Goal: Task Accomplishment & Management: Complete application form

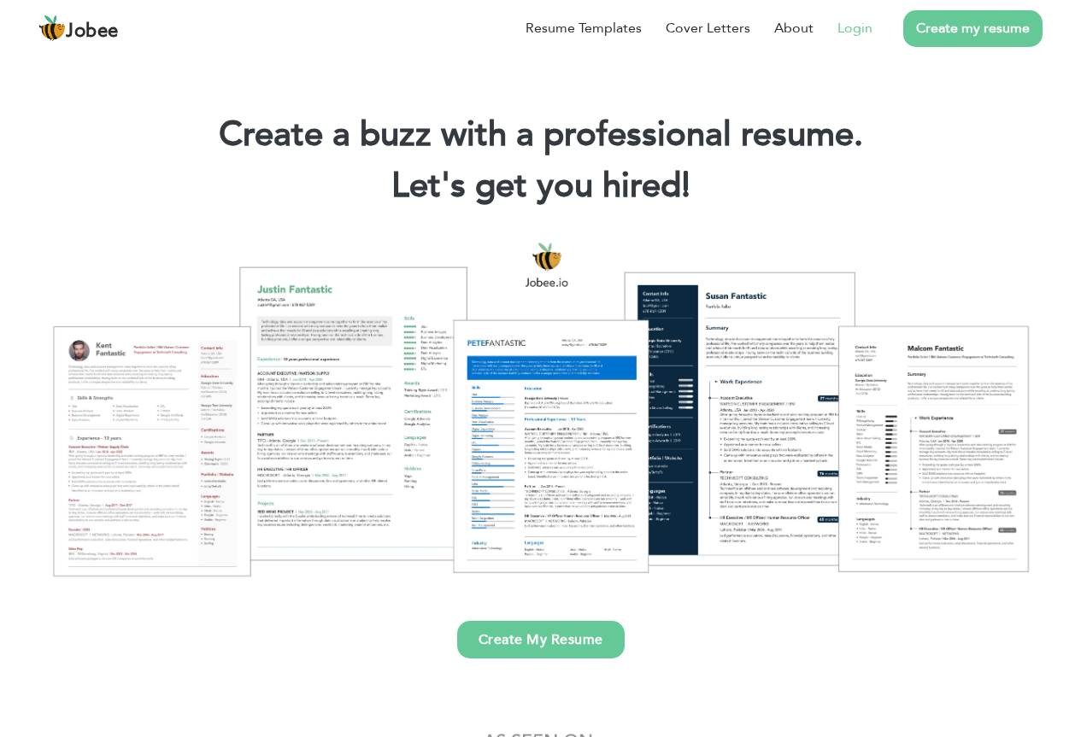
click at [851, 31] on link "Login" at bounding box center [854, 28] width 35 height 21
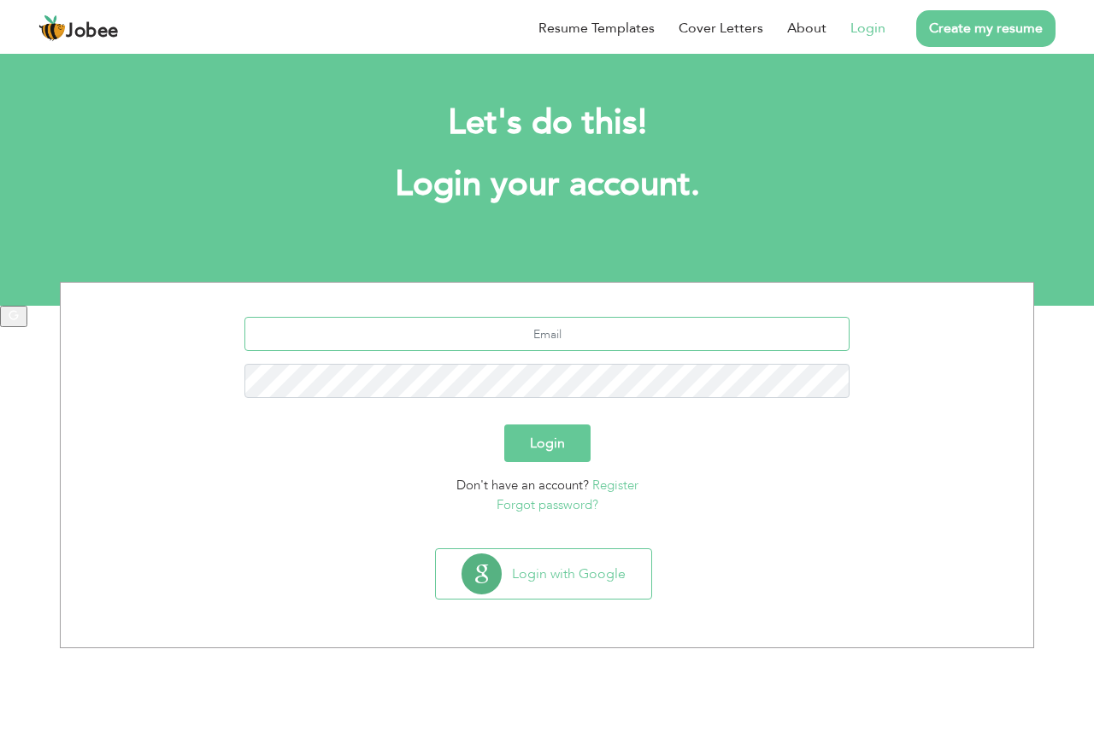
click at [574, 337] on input "text" at bounding box center [547, 334] width 606 height 34
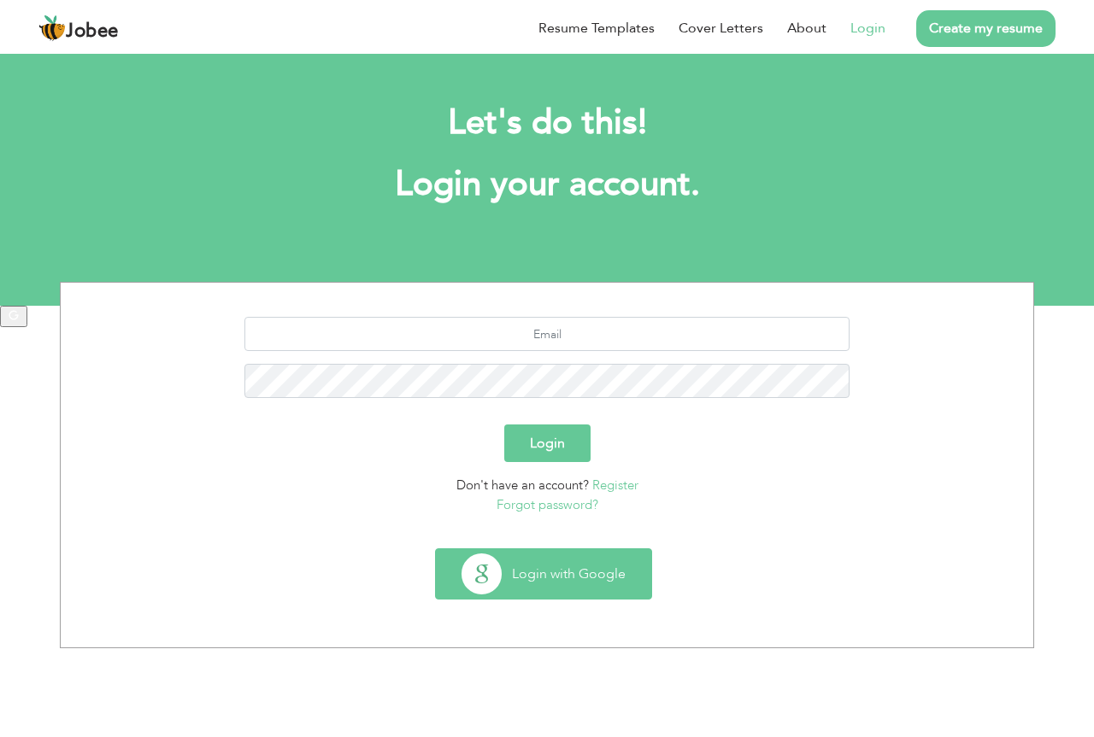
click at [549, 566] on button "Login with Google" at bounding box center [543, 574] width 215 height 50
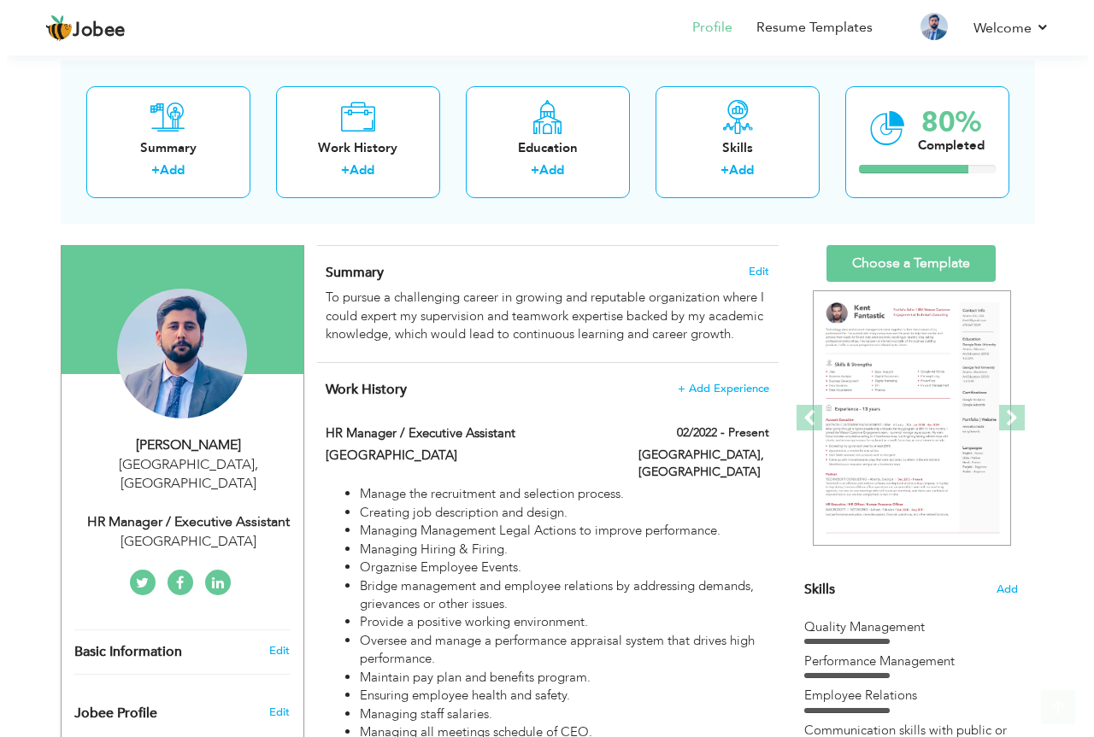
scroll to position [107, 0]
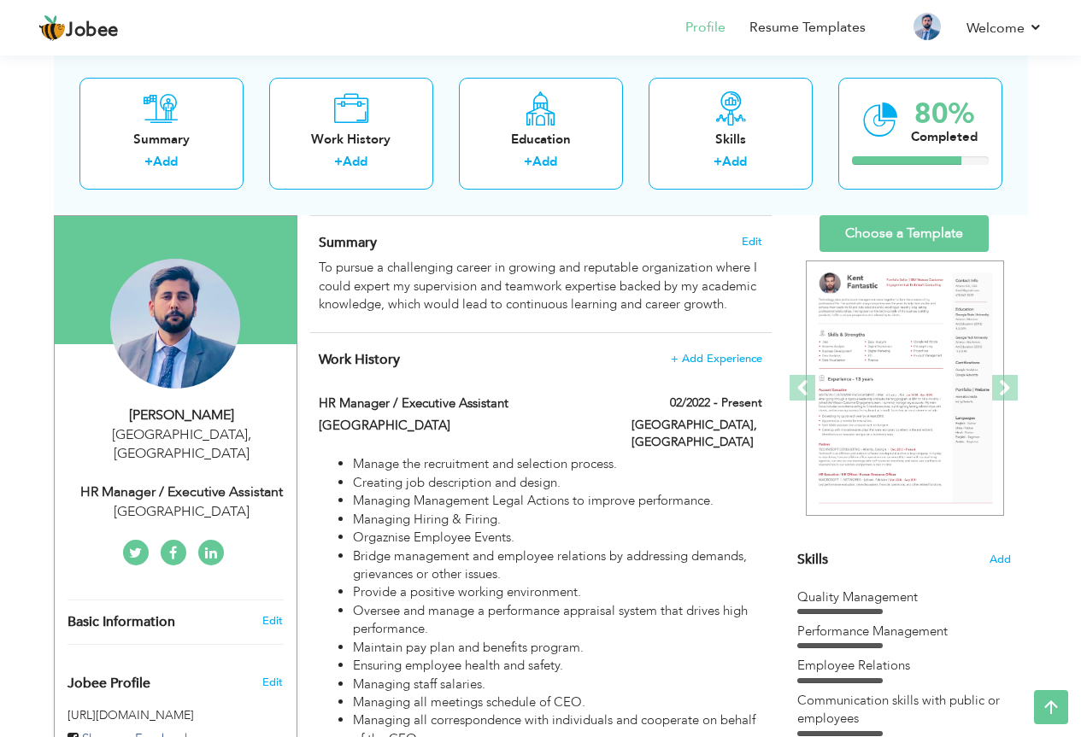
click at [225, 483] on div "HR Manager / Executive Assistant" at bounding box center [181, 493] width 229 height 20
type input "Rai Hamid"
type input "Hussain"
type input "03091111310"
select select "number:166"
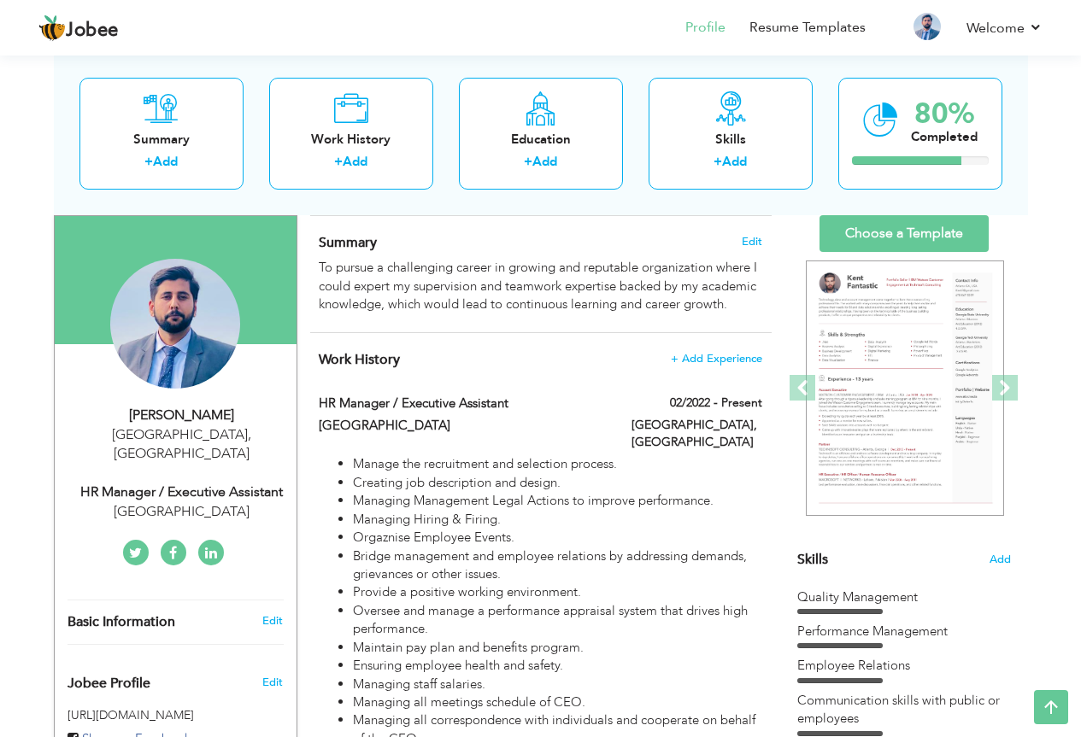
type input "Lahore"
select select "number:7"
type input "Grand Millennium Hotel"
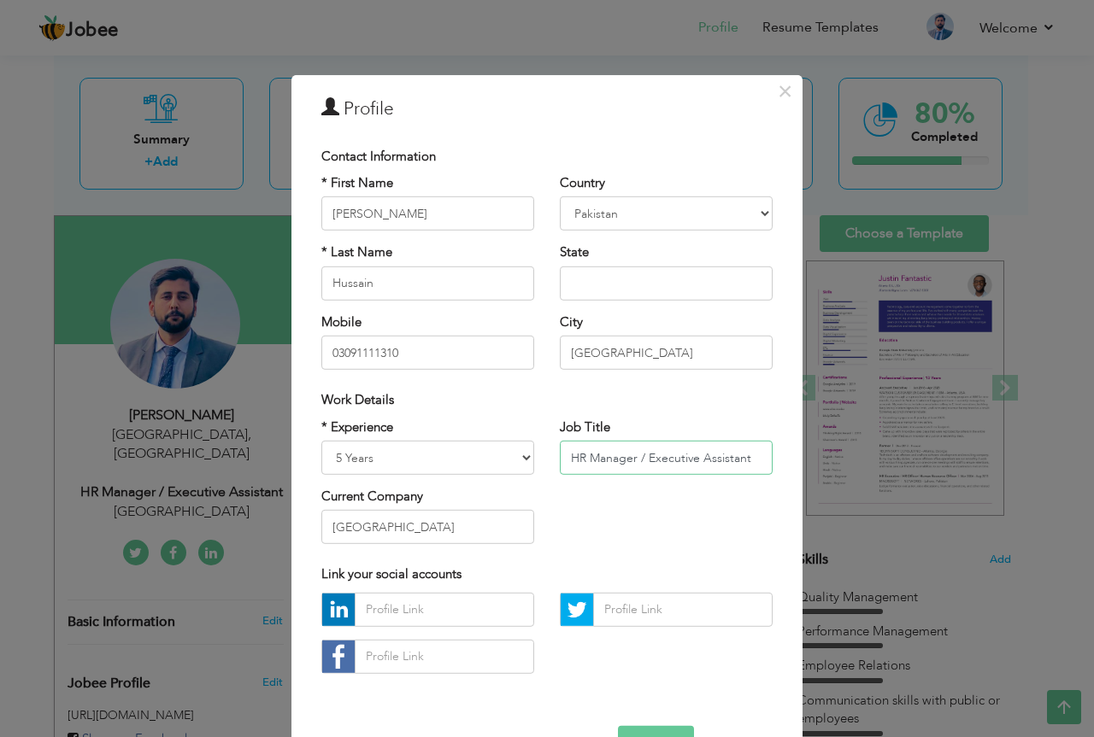
drag, startPoint x: 742, startPoint y: 457, endPoint x: 558, endPoint y: 462, distance: 183.8
click at [560, 462] on input "HR Manager / Executive Assistant" at bounding box center [666, 458] width 213 height 34
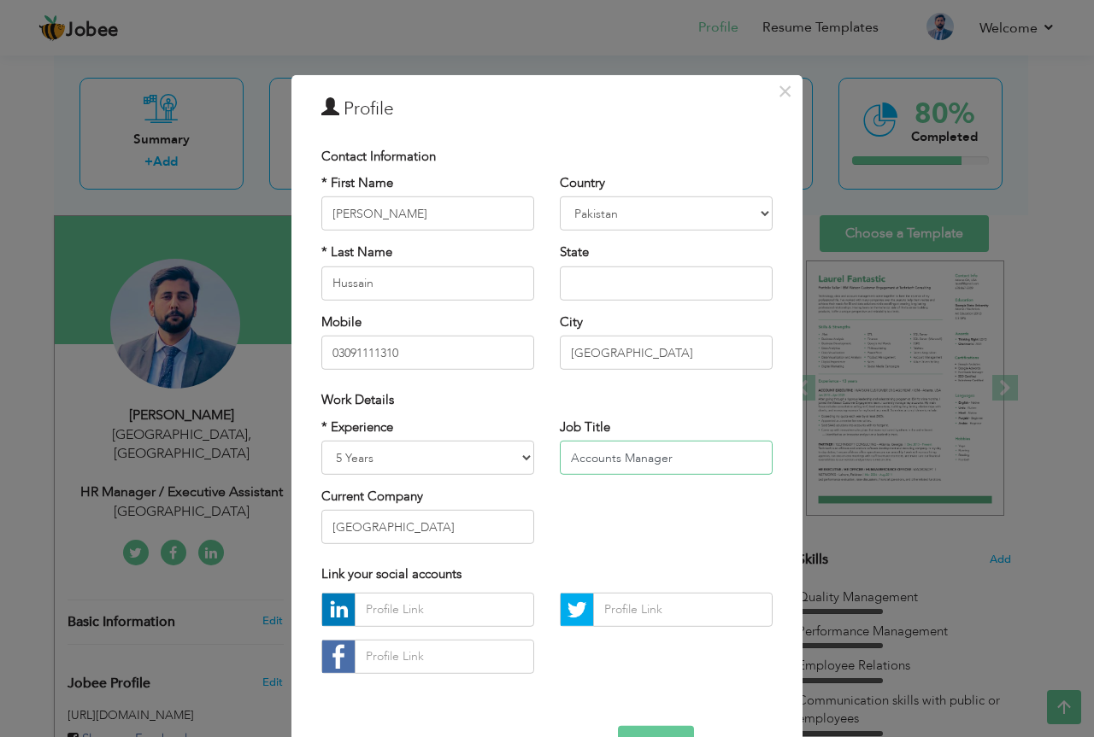
type input "Accounts Manager"
drag, startPoint x: 472, startPoint y: 537, endPoint x: 144, endPoint y: 550, distance: 328.4
click at [144, 550] on div "× Profile Contact Information * First Name Rai Hamid * Last Name Chad" at bounding box center [547, 368] width 1094 height 737
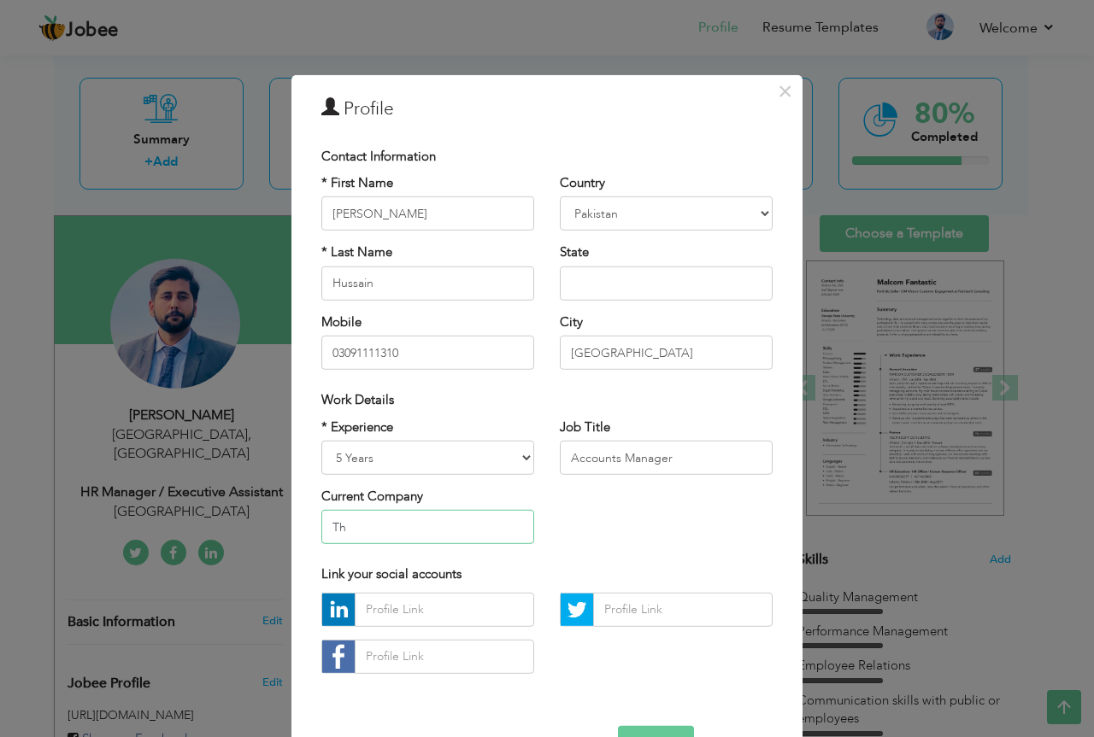
type input "T"
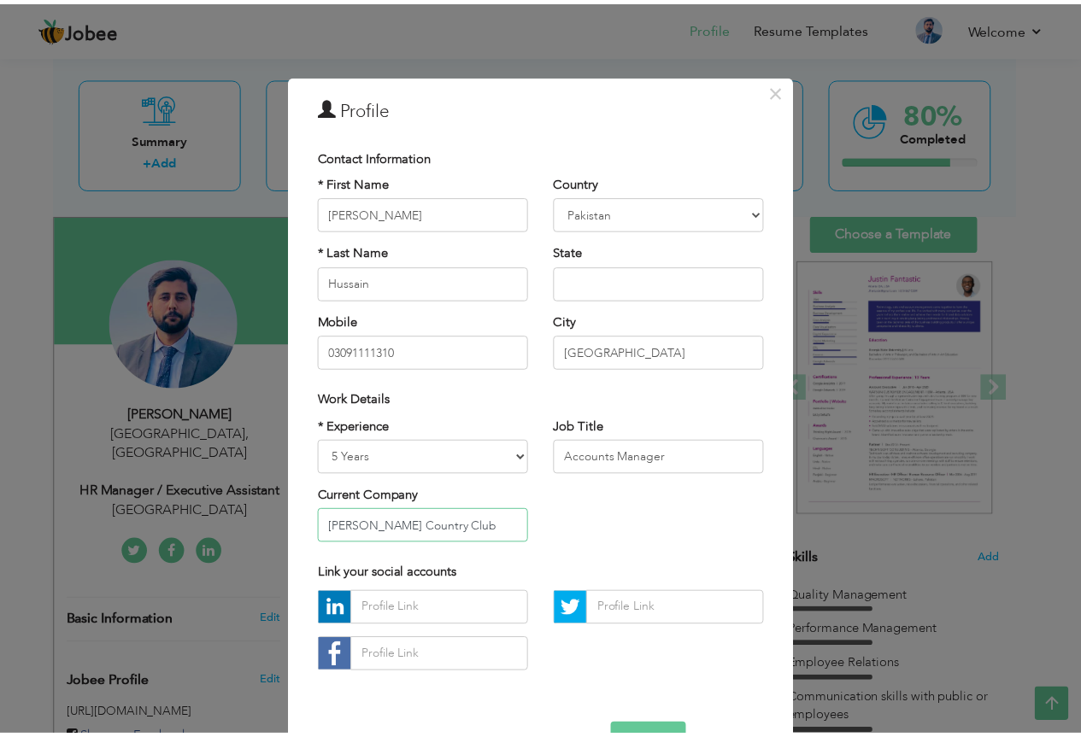
scroll to position [53, 0]
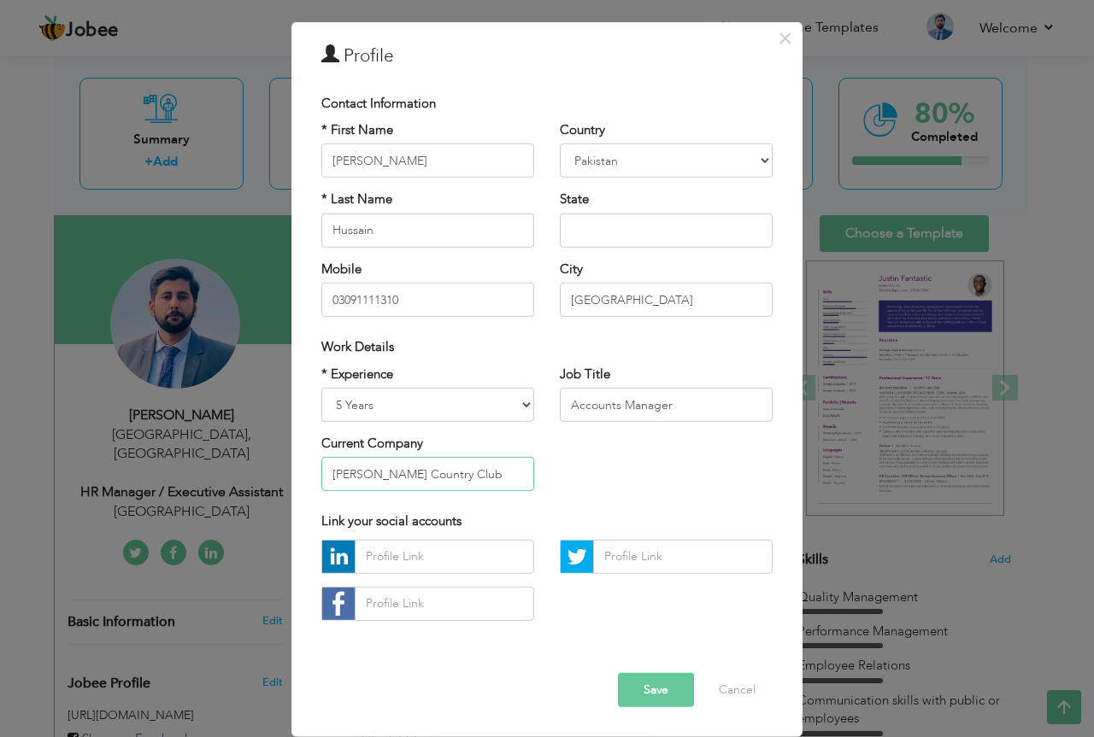
type input "Rosa Blanca Country Club"
click at [657, 686] on button "Save" at bounding box center [656, 690] width 76 height 34
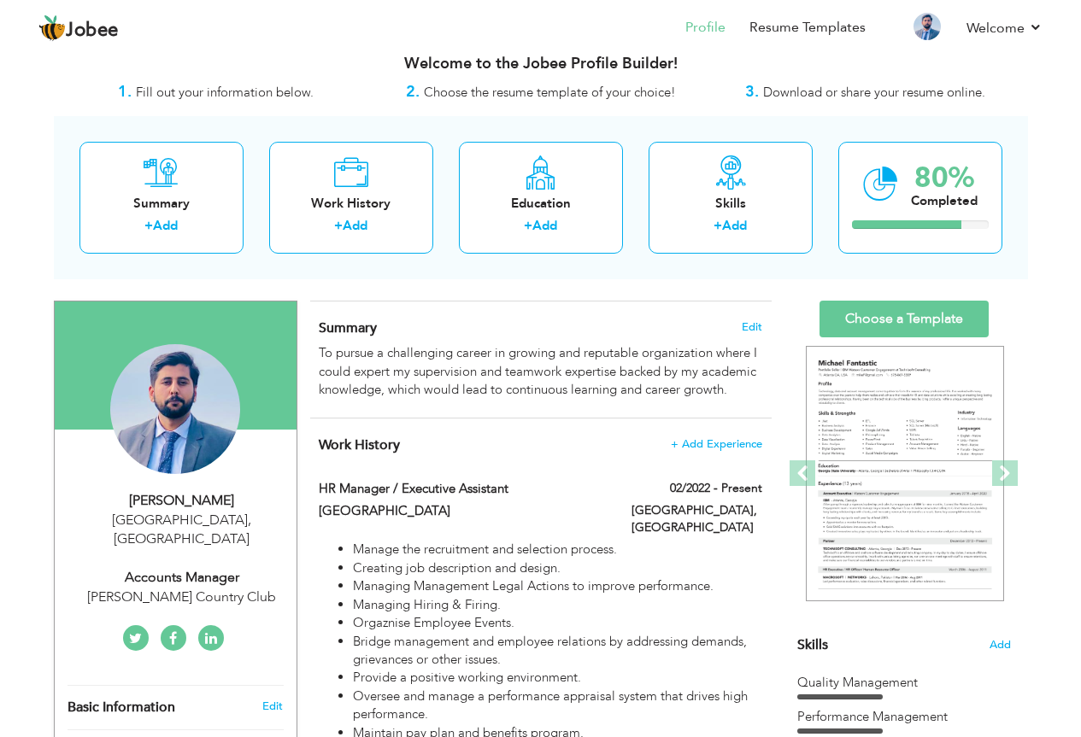
scroll to position [64, 0]
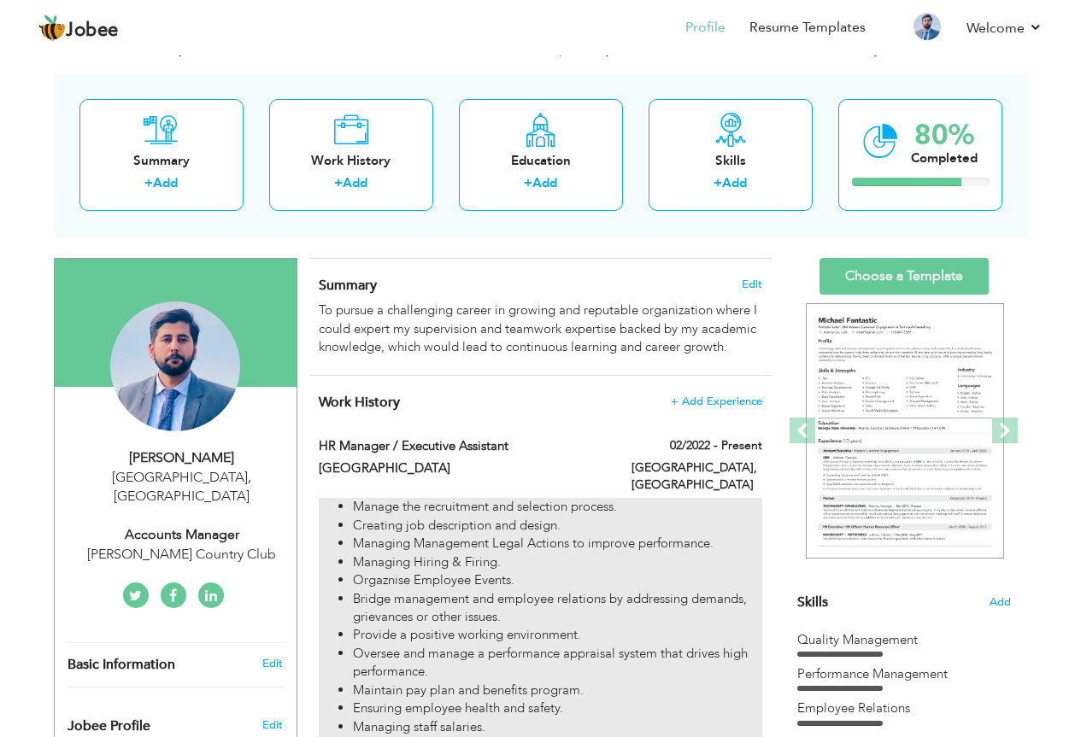
click at [596, 554] on li "Managing Hiring & Firing." at bounding box center [557, 563] width 408 height 18
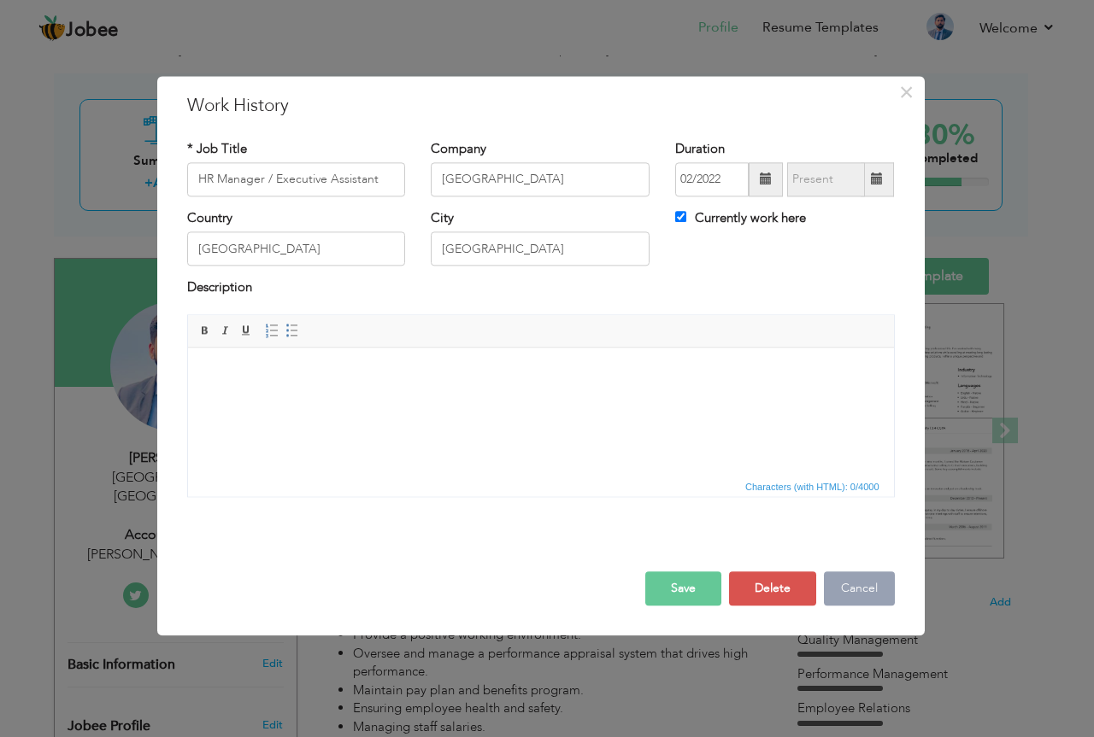
click at [876, 592] on button "Cancel" at bounding box center [859, 589] width 71 height 34
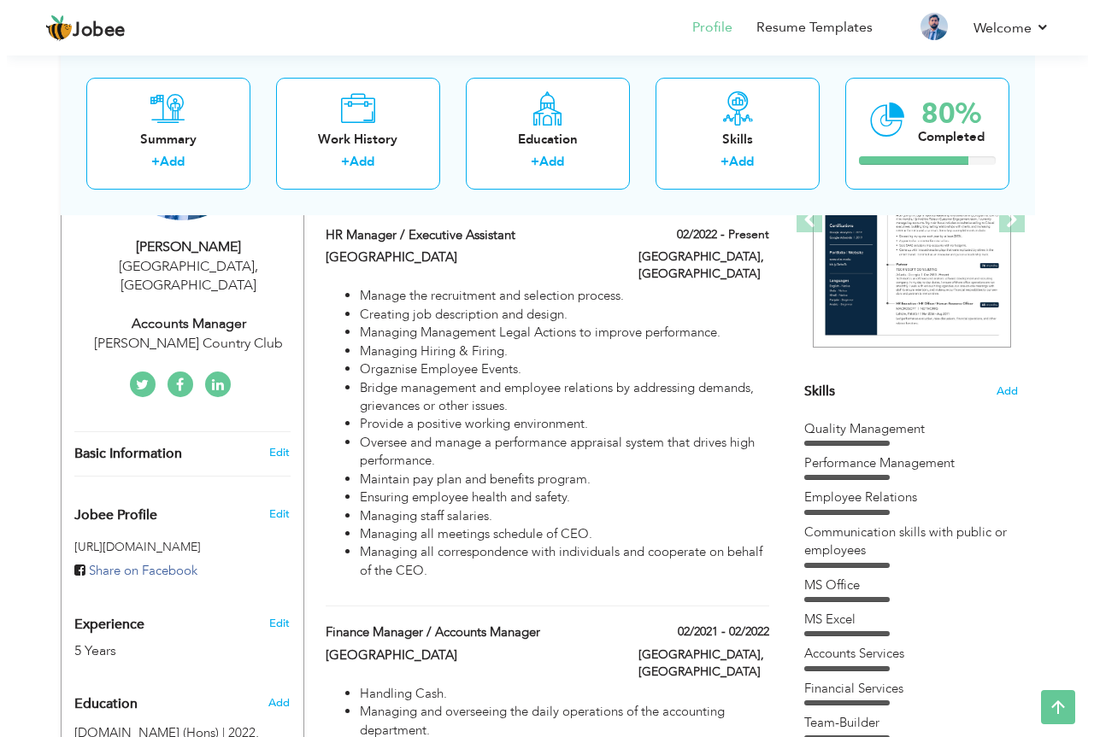
scroll to position [278, 0]
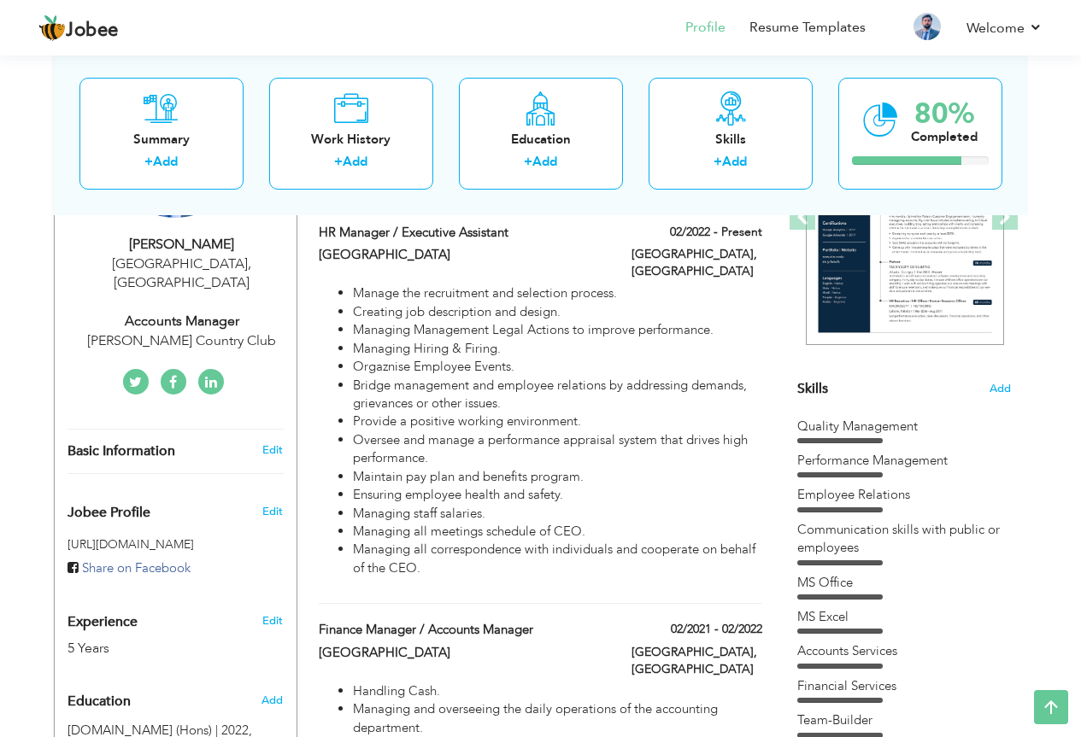
click at [474, 469] on li "Maintain pay plan and benefits program." at bounding box center [557, 477] width 408 height 18
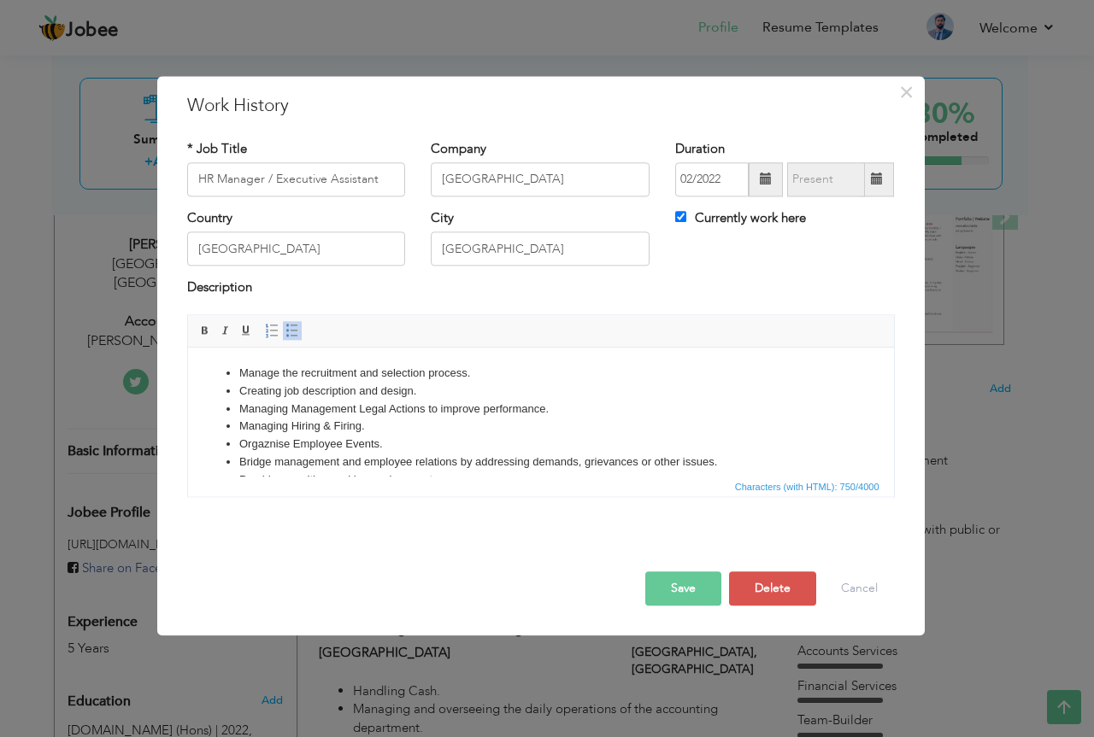
click at [404, 421] on li "Managing Hiring & Firing." at bounding box center [539, 427] width 603 height 18
click at [255, 369] on li "Manage the recruitment and selection process." at bounding box center [539, 374] width 603 height 18
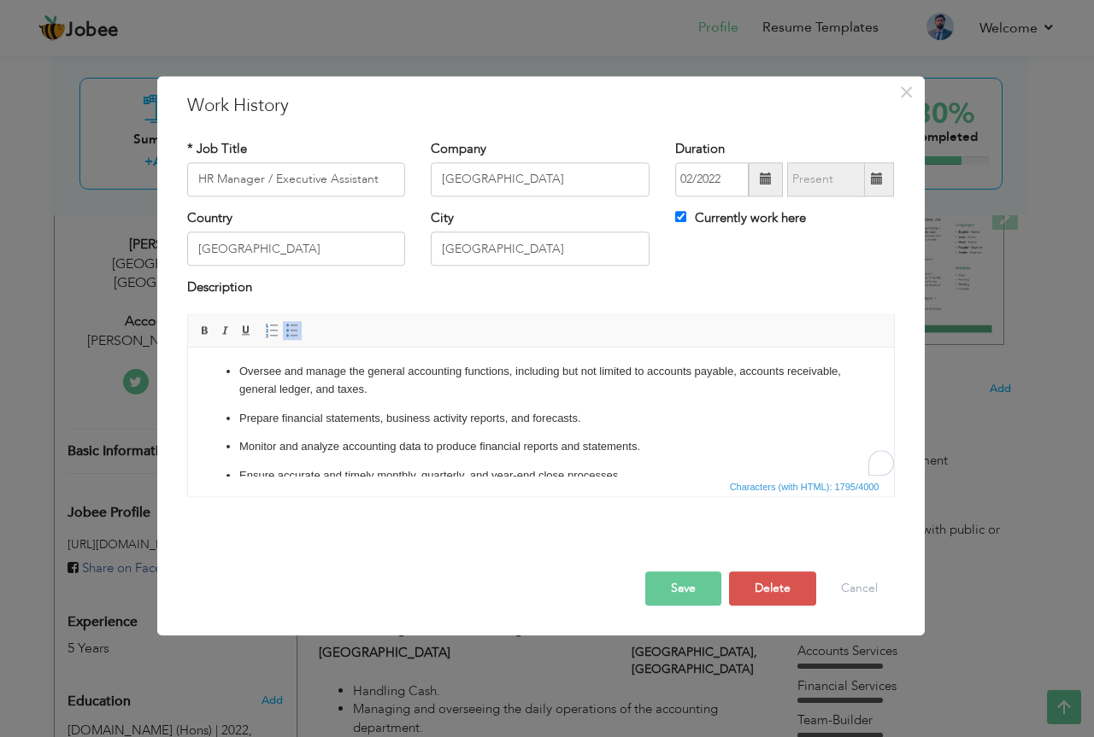
scroll to position [0, 0]
click at [337, 412] on p "Prepare financial statements, business activity reports, and forecasts." at bounding box center [539, 421] width 603 height 18
click at [340, 404] on ul "Oversee and manage the general accounting functions, including but not limited …" at bounding box center [540, 657] width 672 height 584
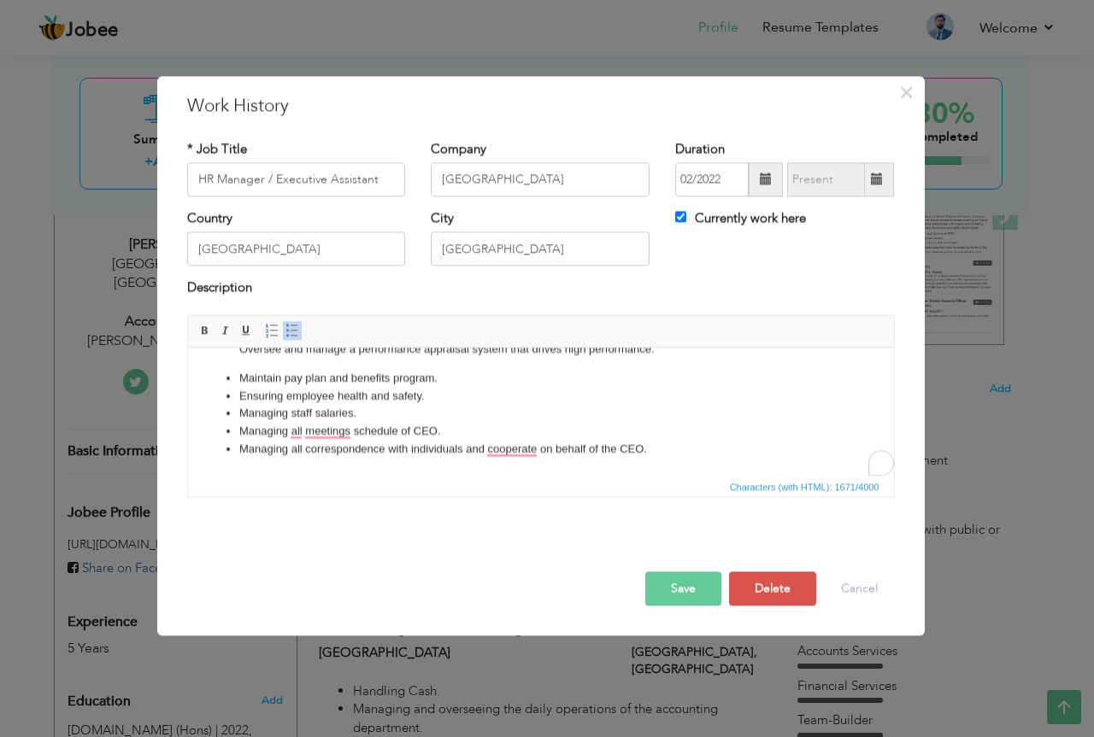
drag, startPoint x: 238, startPoint y: 381, endPoint x: 394, endPoint y: 377, distance: 156.4
click at [238, 379] on li "Maintain pay plan and benefits program." at bounding box center [539, 379] width 603 height 18
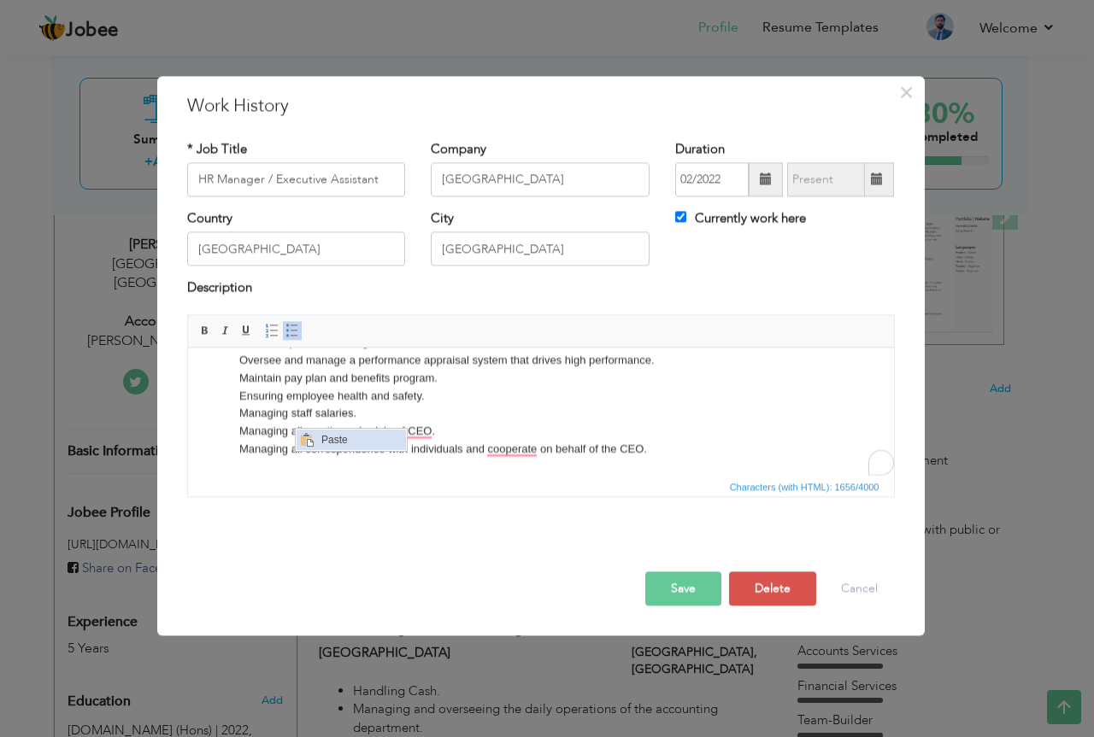
click at [325, 441] on span "Paste" at bounding box center [360, 440] width 89 height 21
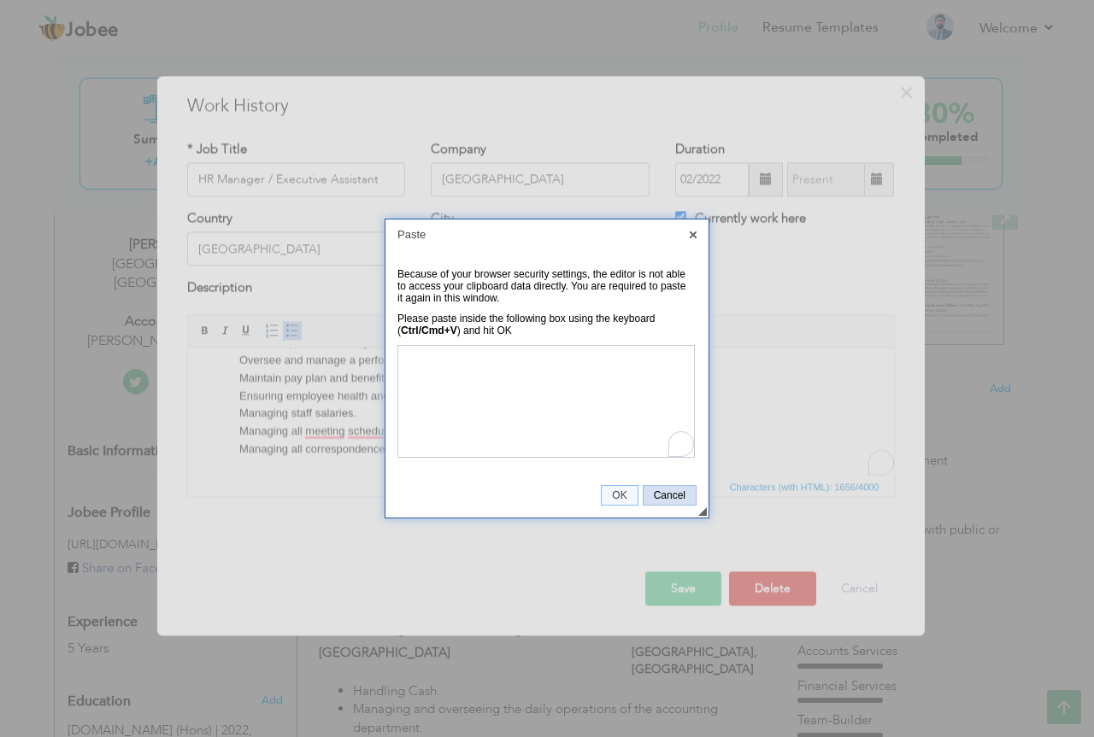
click at [660, 490] on span "Cancel" at bounding box center [669, 496] width 52 height 12
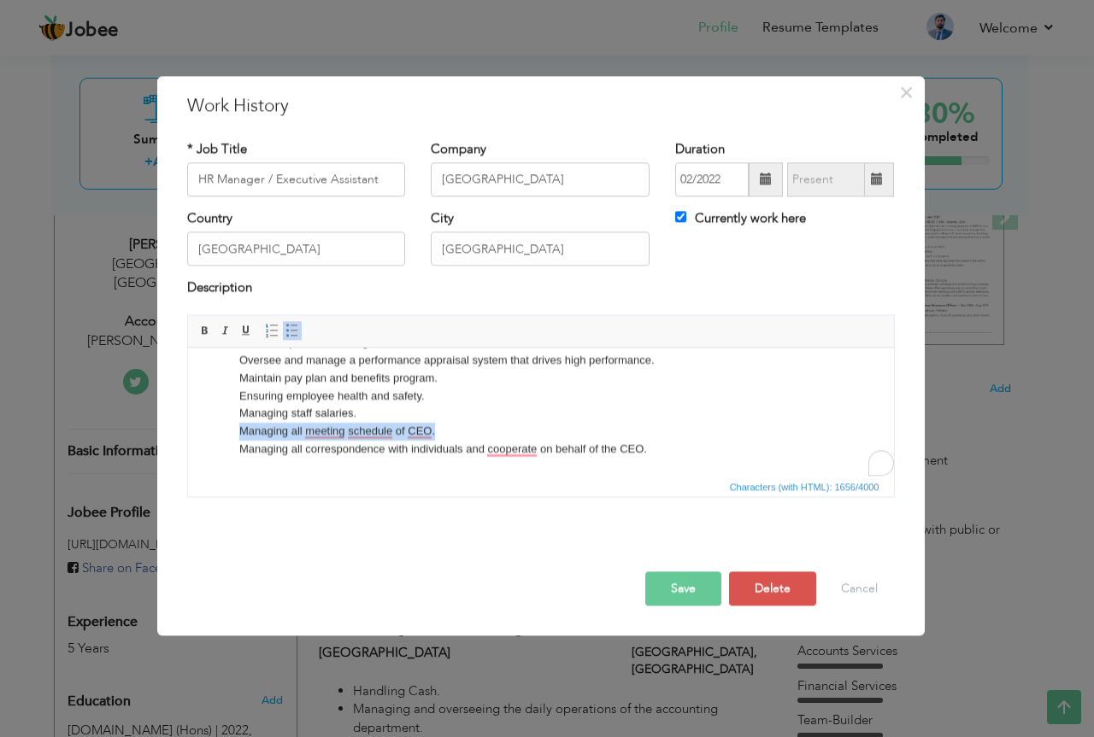
drag, startPoint x: 443, startPoint y: 428, endPoint x: 231, endPoint y: 435, distance: 212.0
click at [231, 435] on ul "Oversee and manage the general accounting functions, including but not limited …" at bounding box center [540, 228] width 672 height 462
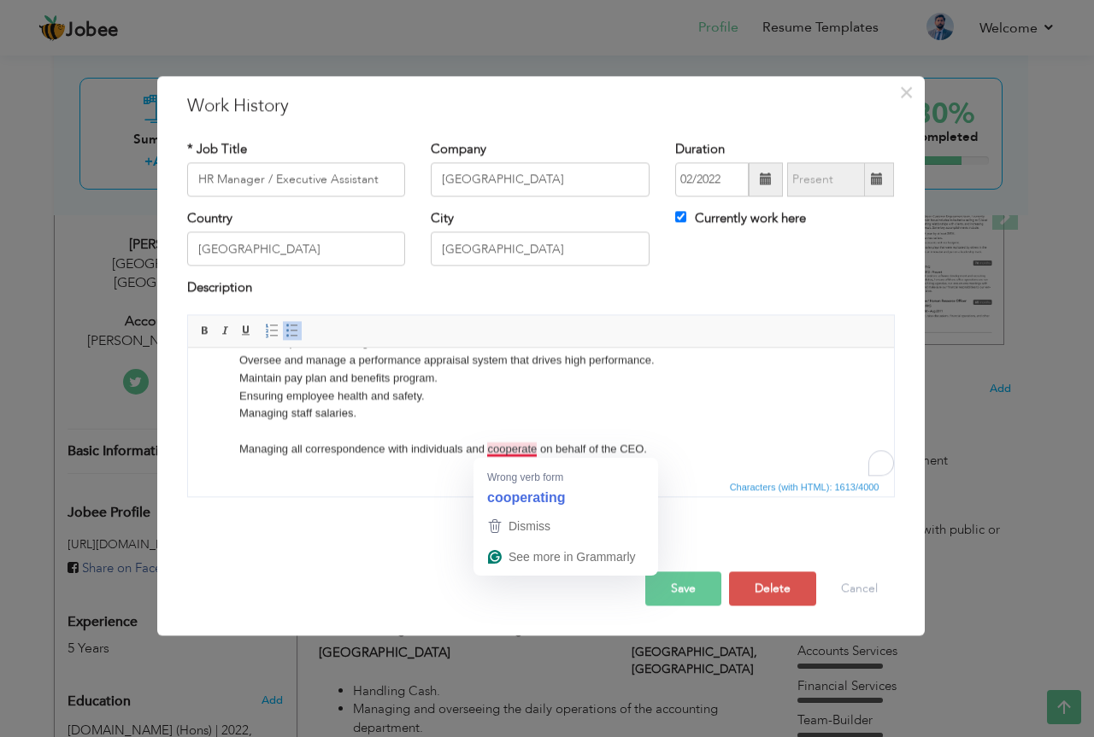
click at [539, 434] on p "Oversee and manage the general accounting functions, including but not limited …" at bounding box center [539, 228] width 603 height 462
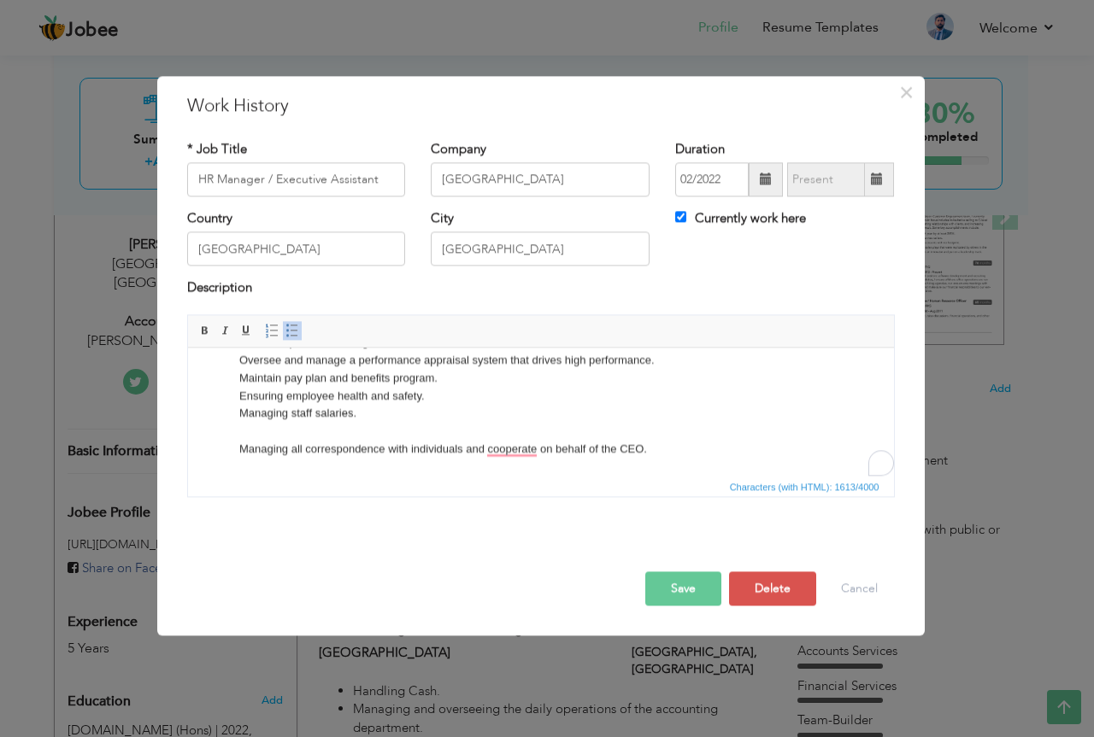
click at [539, 454] on p "Oversee and manage the general accounting functions, including but not limited …" at bounding box center [539, 228] width 603 height 462
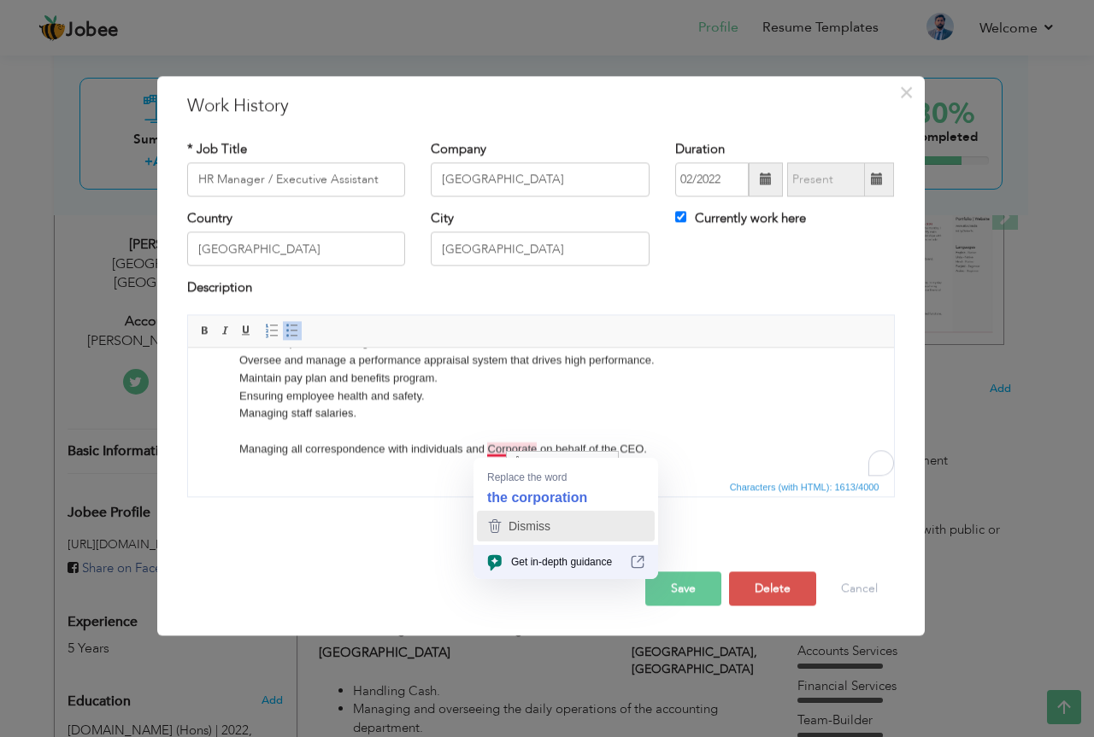
click at [541, 536] on div "Dismiss" at bounding box center [527, 526] width 45 height 26
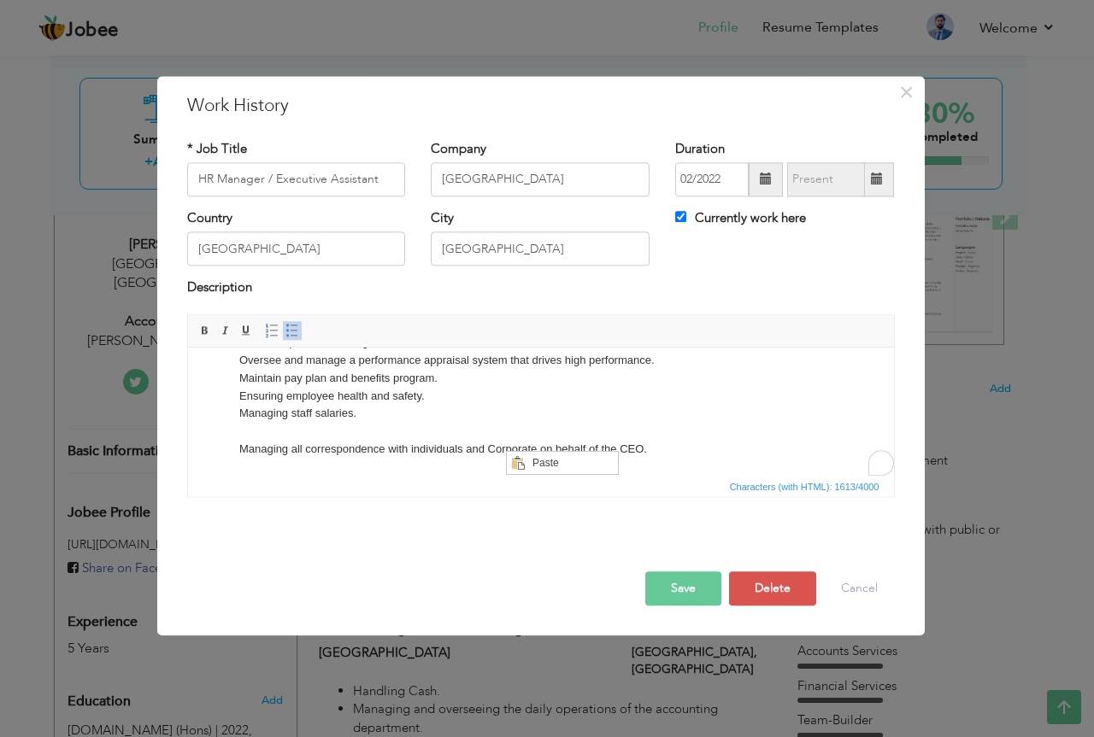
click at [435, 415] on p "Oversee and manage the general accounting functions, including but not limited …" at bounding box center [539, 228] width 603 height 462
click at [414, 438] on p "Oversee and manage the general accounting functions, including but not limited …" at bounding box center [539, 228] width 603 height 462
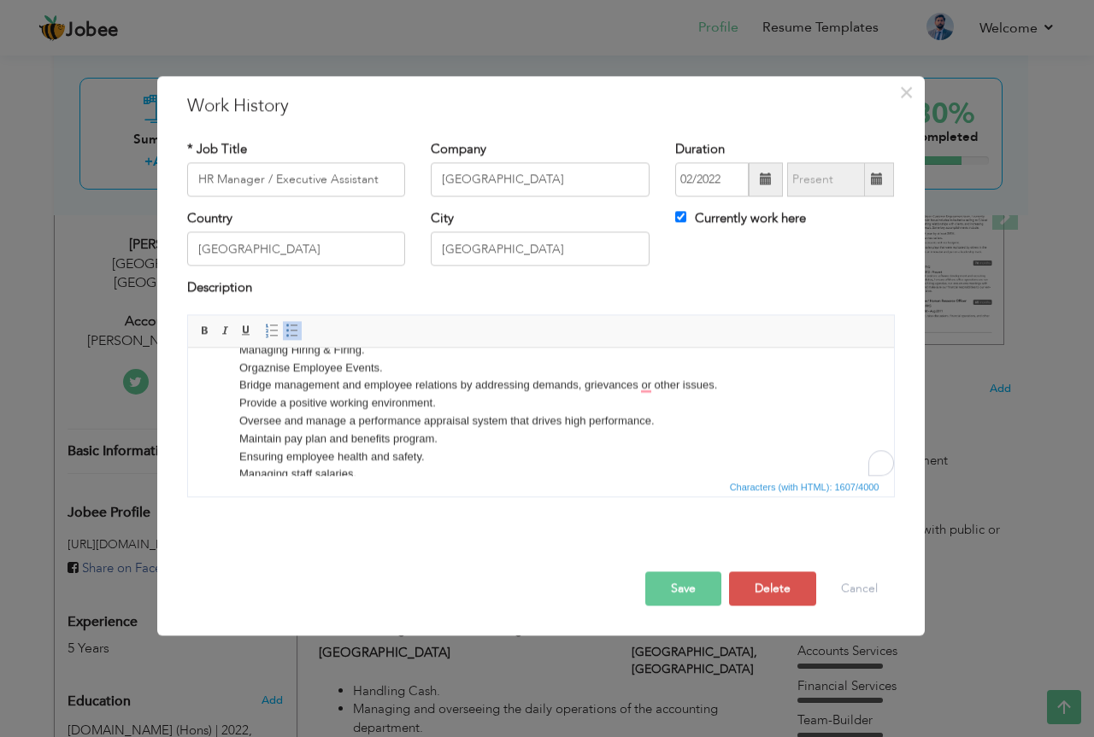
click at [327, 427] on p "Oversee and manage the general accounting functions, including but not limited …" at bounding box center [539, 279] width 603 height 444
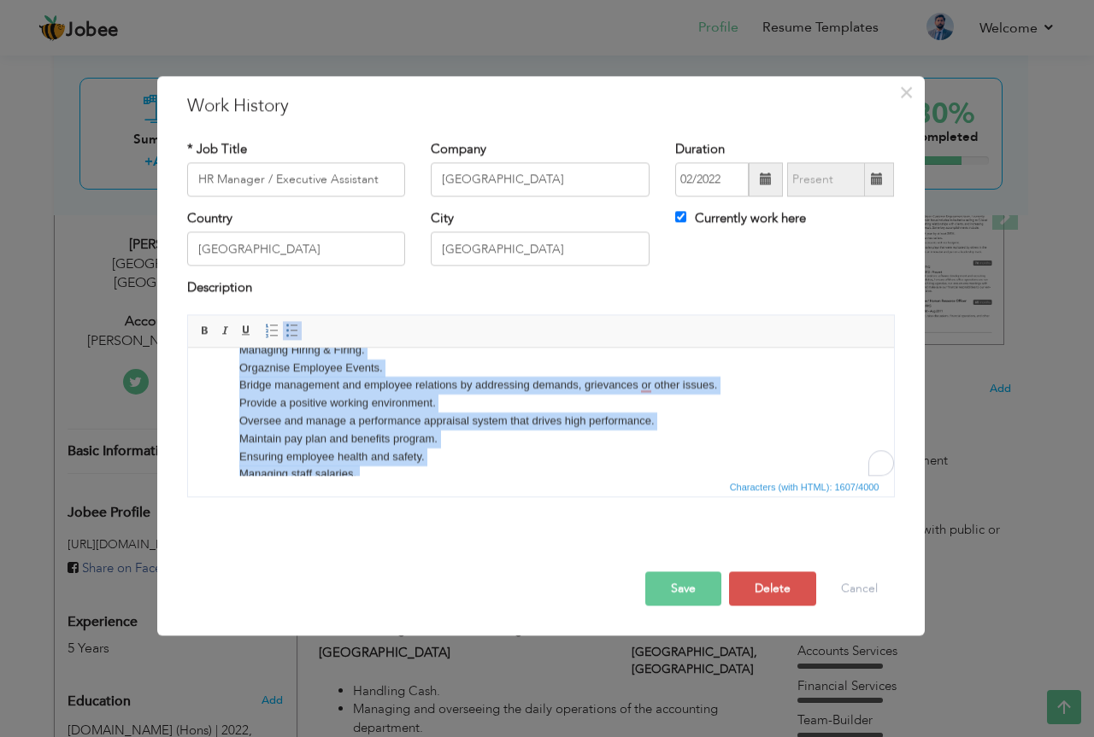
copy p "Oversee and manage the general accounting functions, including but not limited …"
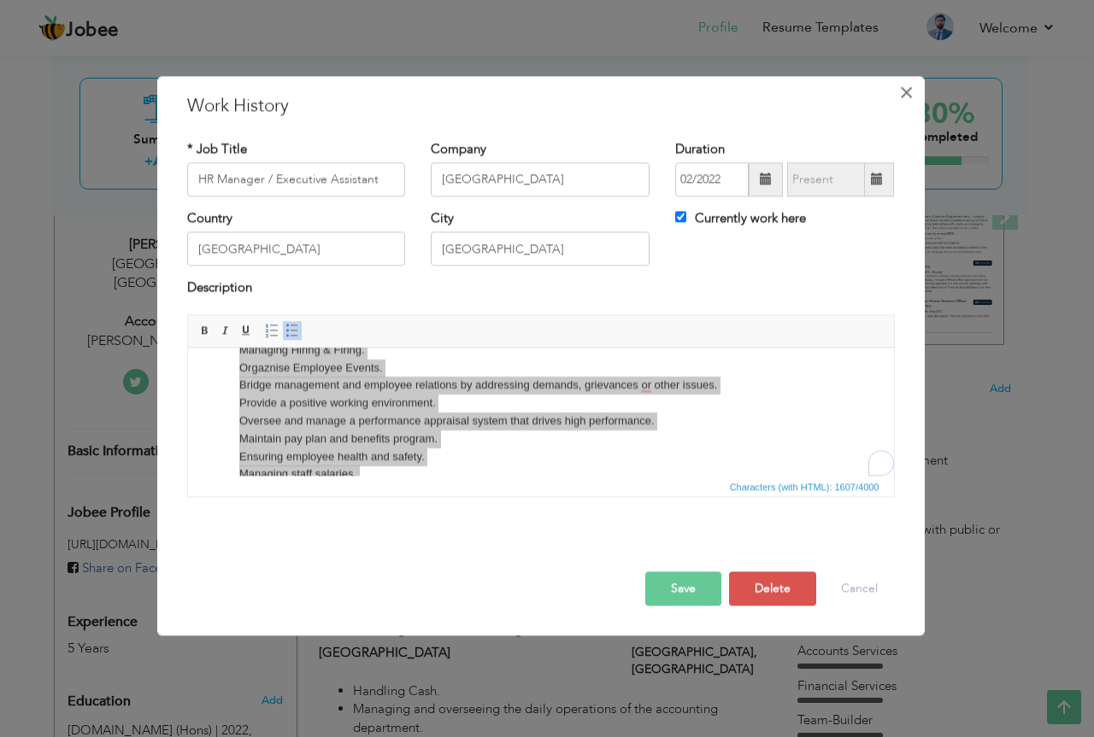
click at [910, 94] on span "×" at bounding box center [906, 92] width 15 height 31
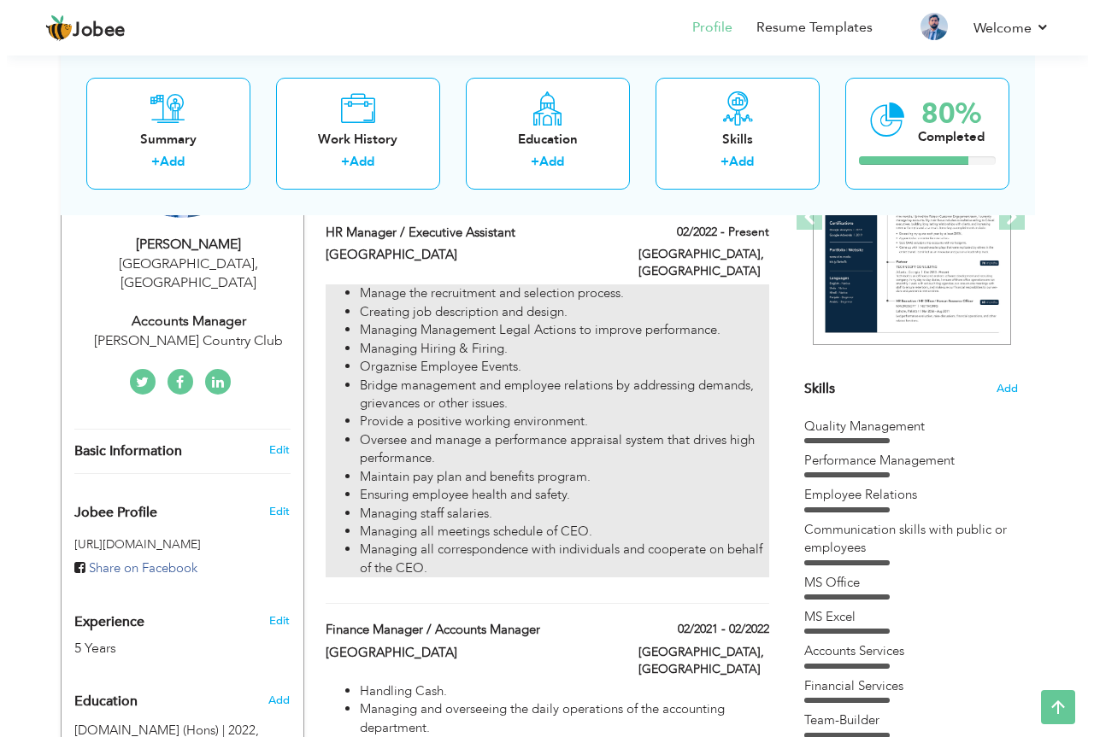
scroll to position [470, 0]
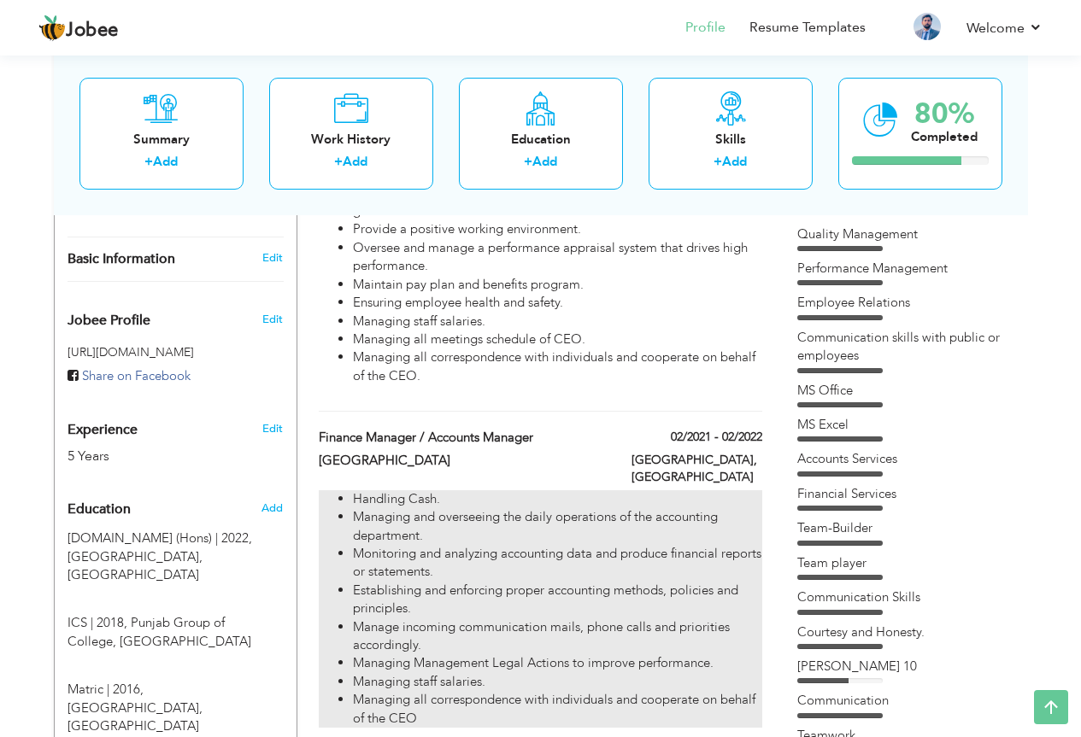
click at [567, 508] on li "Managing and overseeing the daily operations of the accounting department." at bounding box center [557, 526] width 408 height 37
type input "Finance Manager / Accounts Manager"
type input "Empire Event Complex"
type input "02/2021"
type input "02/2022"
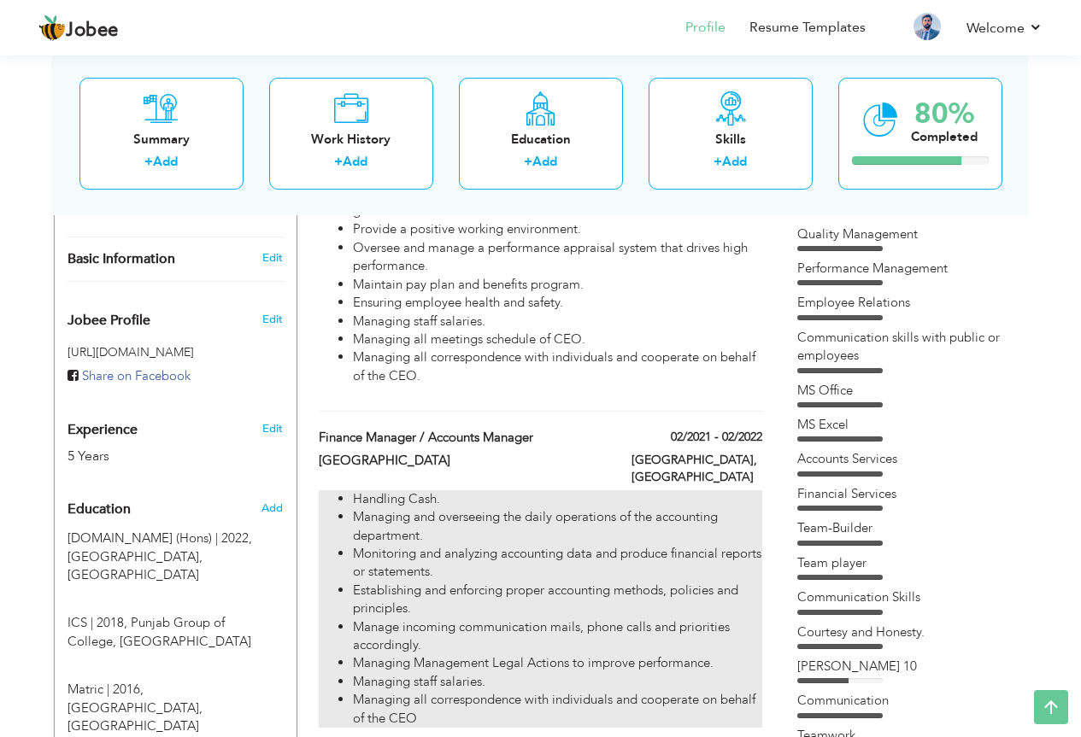
checkbox input "false"
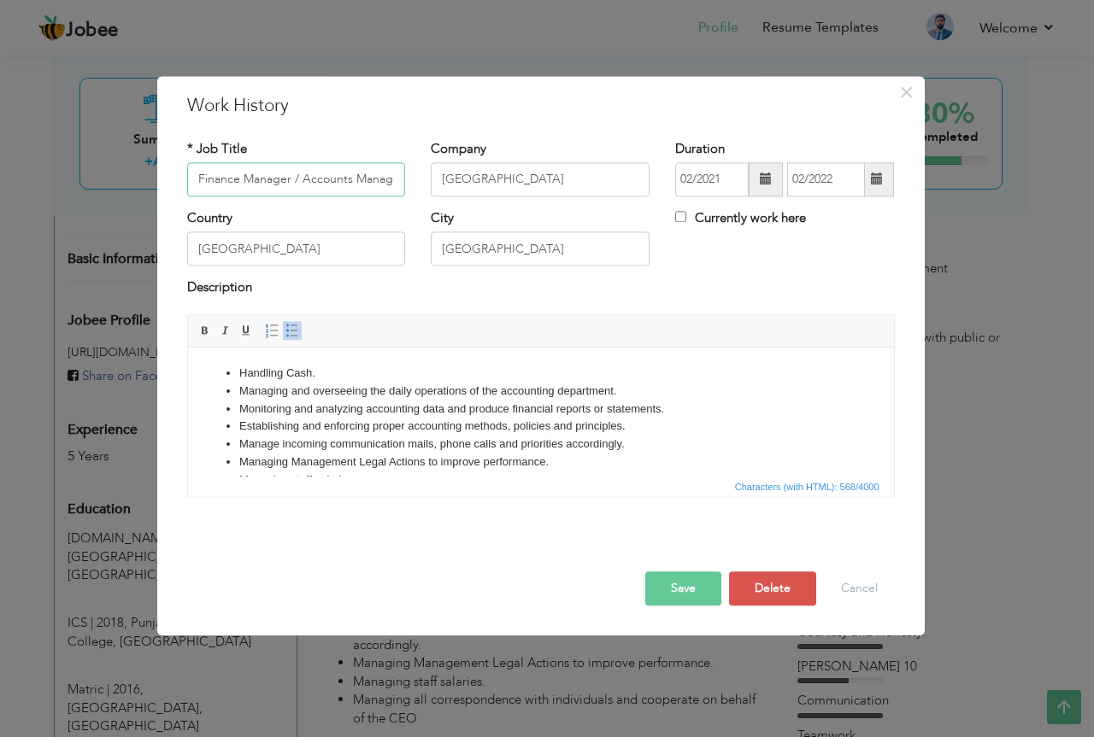
scroll to position [0, 6]
click at [354, 399] on li "Managing and overseeing the daily operations of the accounting department." at bounding box center [539, 392] width 603 height 18
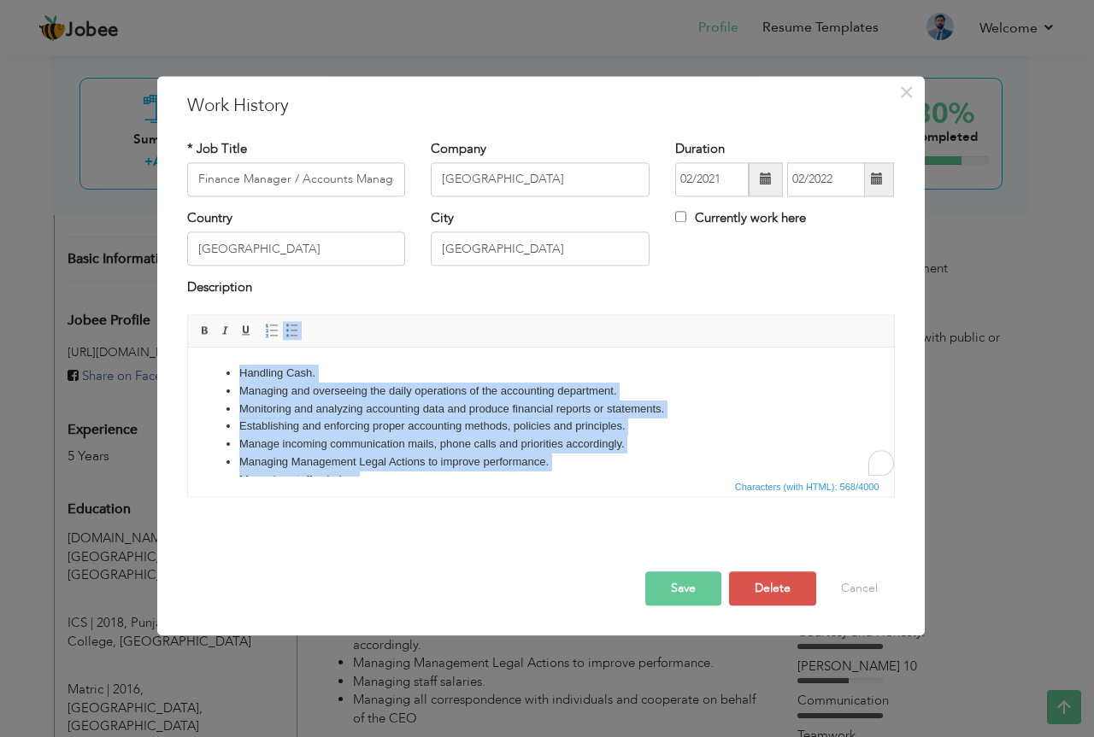
copy ul "Handling Cash. Managing and overseeing the daily operations of the accounting d…"
click at [457, 414] on li "Monitoring and analyzing accounting data and produce financial reports or state…" at bounding box center [539, 410] width 603 height 18
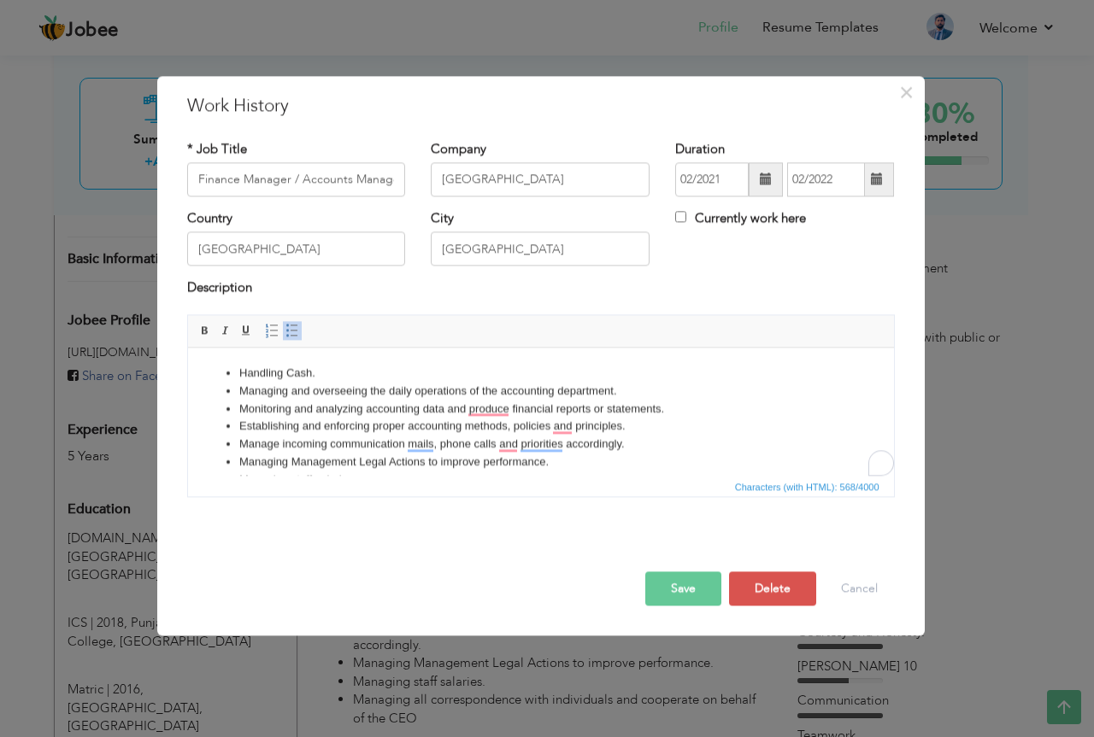
click at [242, 367] on li "Handling Cash." at bounding box center [539, 374] width 603 height 18
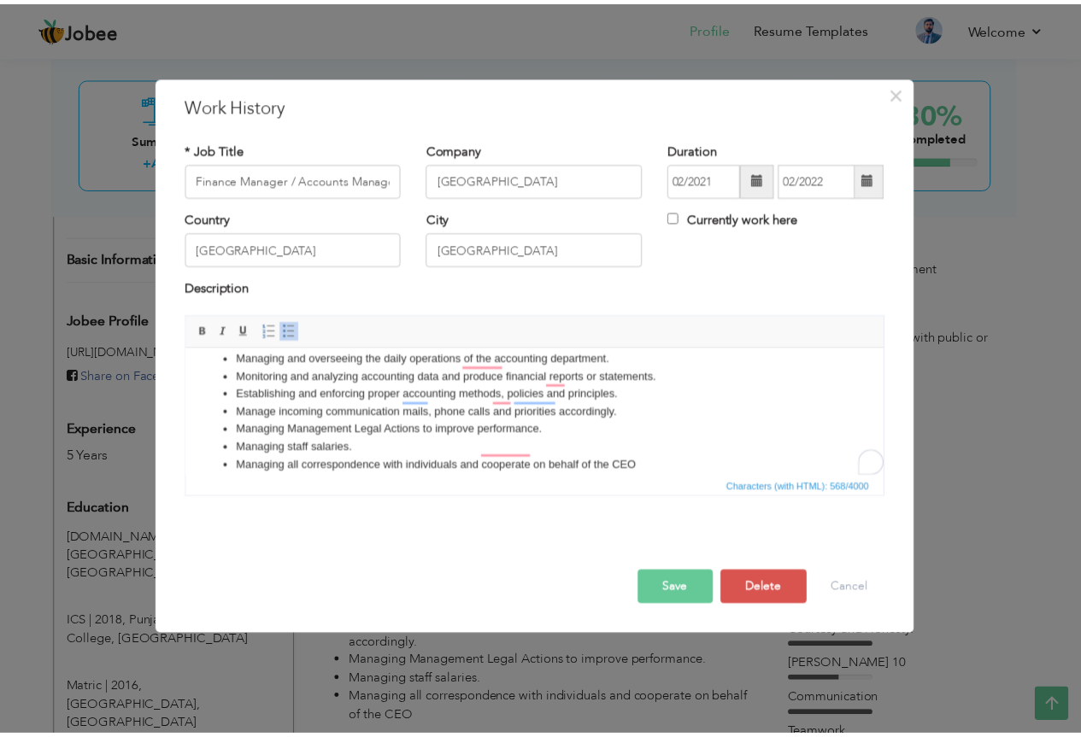
scroll to position [48, 0]
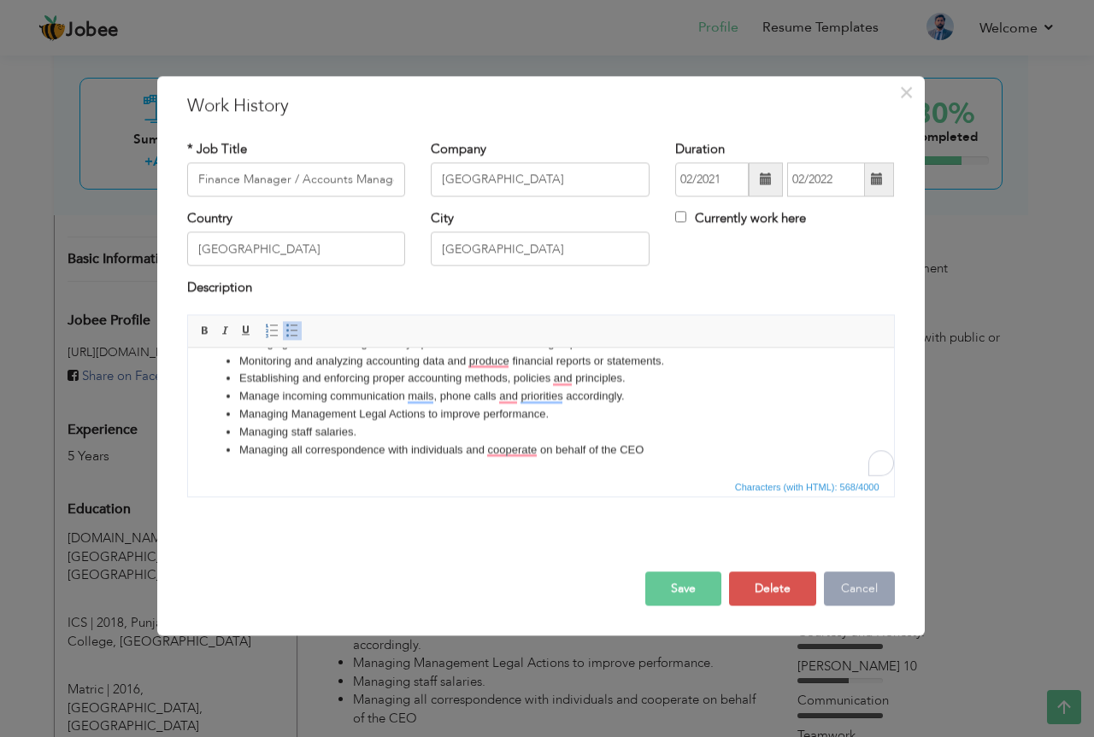
click at [853, 586] on button "Cancel" at bounding box center [859, 589] width 71 height 34
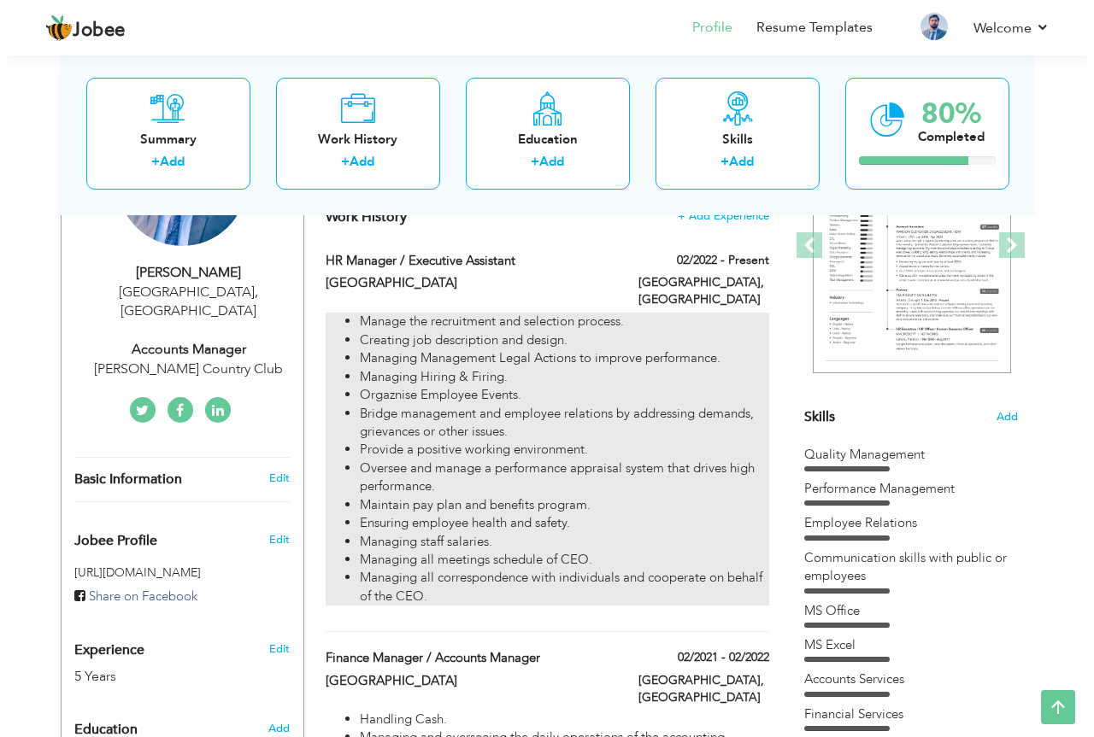
scroll to position [214, 0]
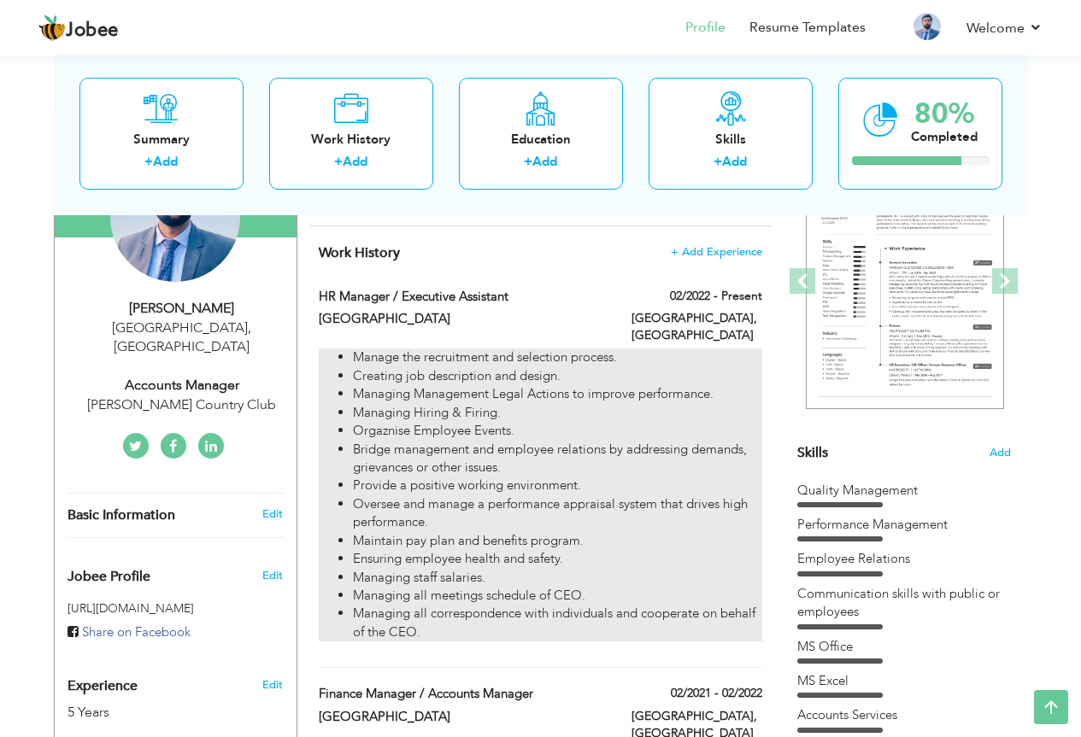
click at [572, 454] on li "Bridge management and employee relations by addressing demands, grievances or o…" at bounding box center [557, 459] width 408 height 37
type input "HR Manager / Executive Assistant"
type input "Grand Millennium Hotel"
type input "02/2022"
checkbox input "true"
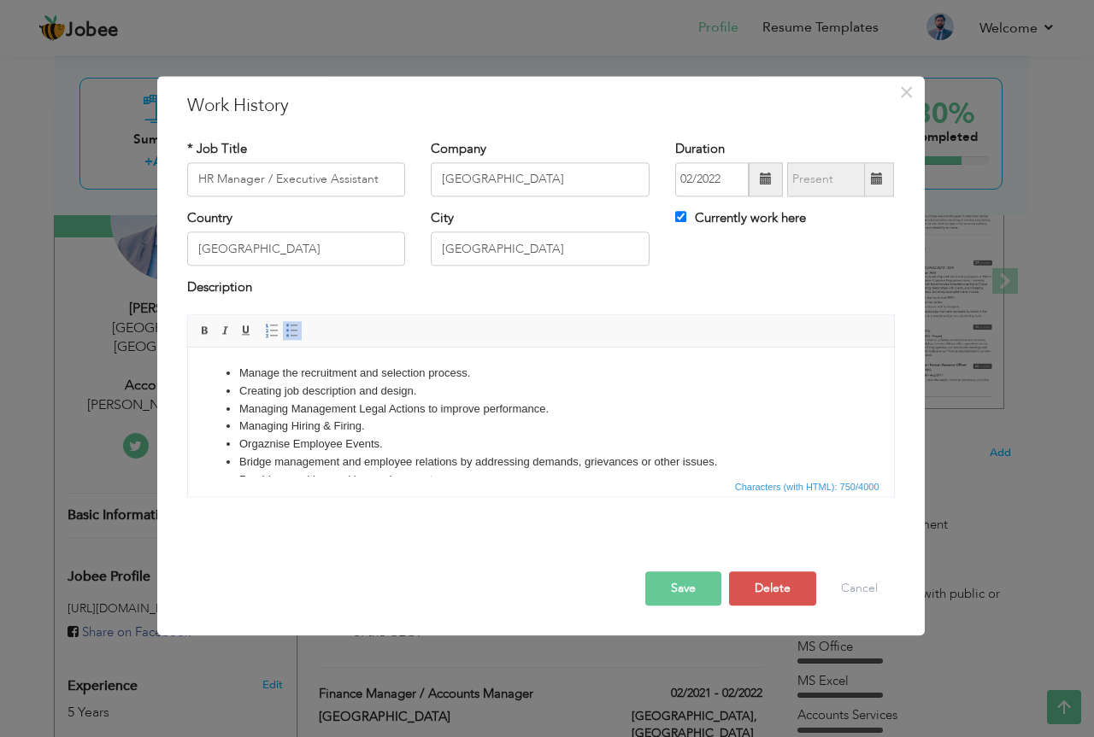
click at [390, 412] on li "Managing Management Legal Actions to improve performance." at bounding box center [539, 410] width 603 height 18
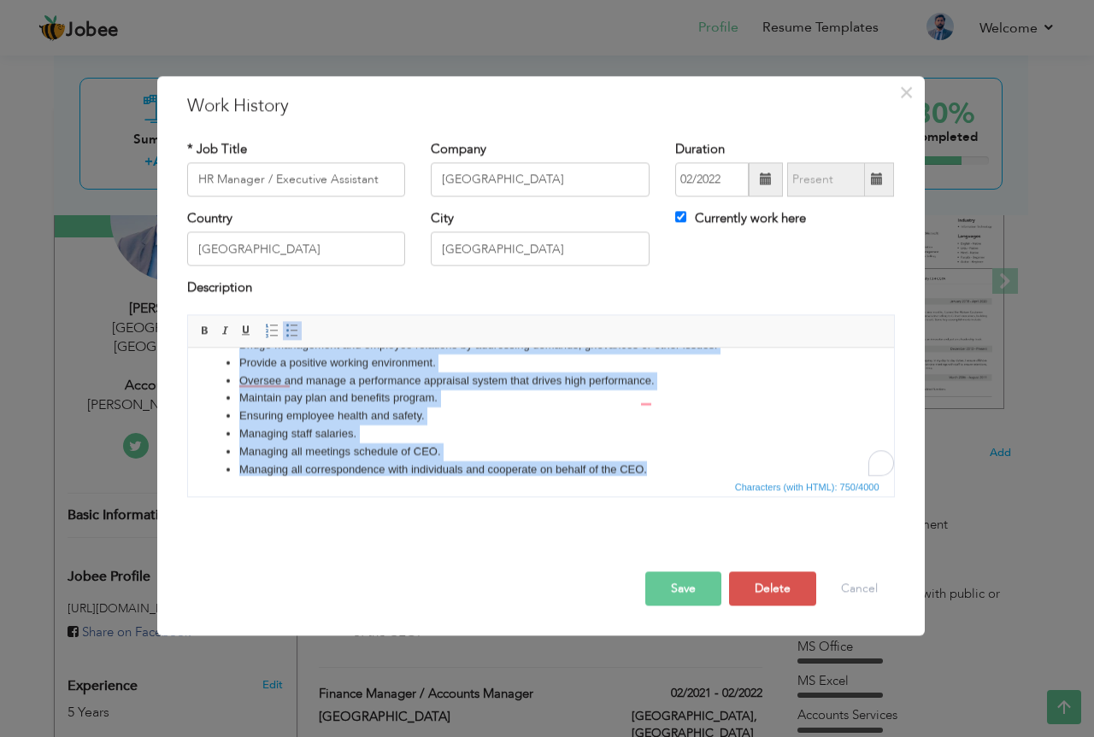
scroll to position [117, 0]
click at [355, 413] on li "Ensuring employee health and safety." at bounding box center [539, 417] width 603 height 18
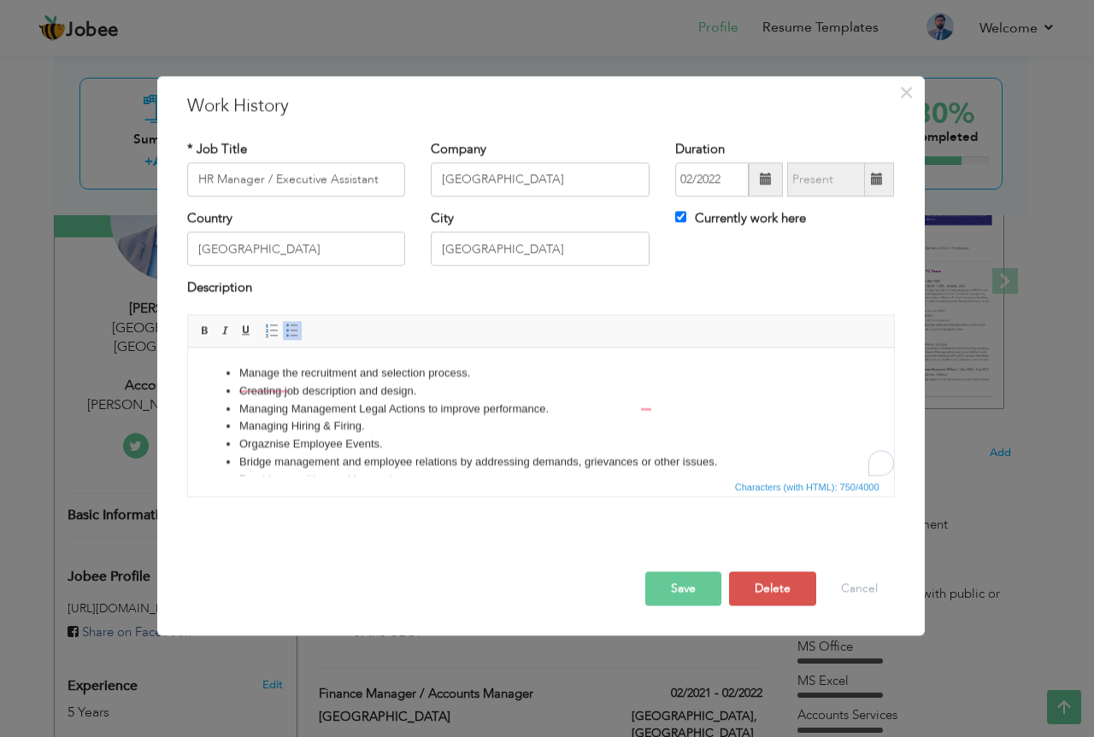
scroll to position [0, 0]
click at [247, 370] on li "Manage the recruitment and selection process." at bounding box center [539, 374] width 603 height 18
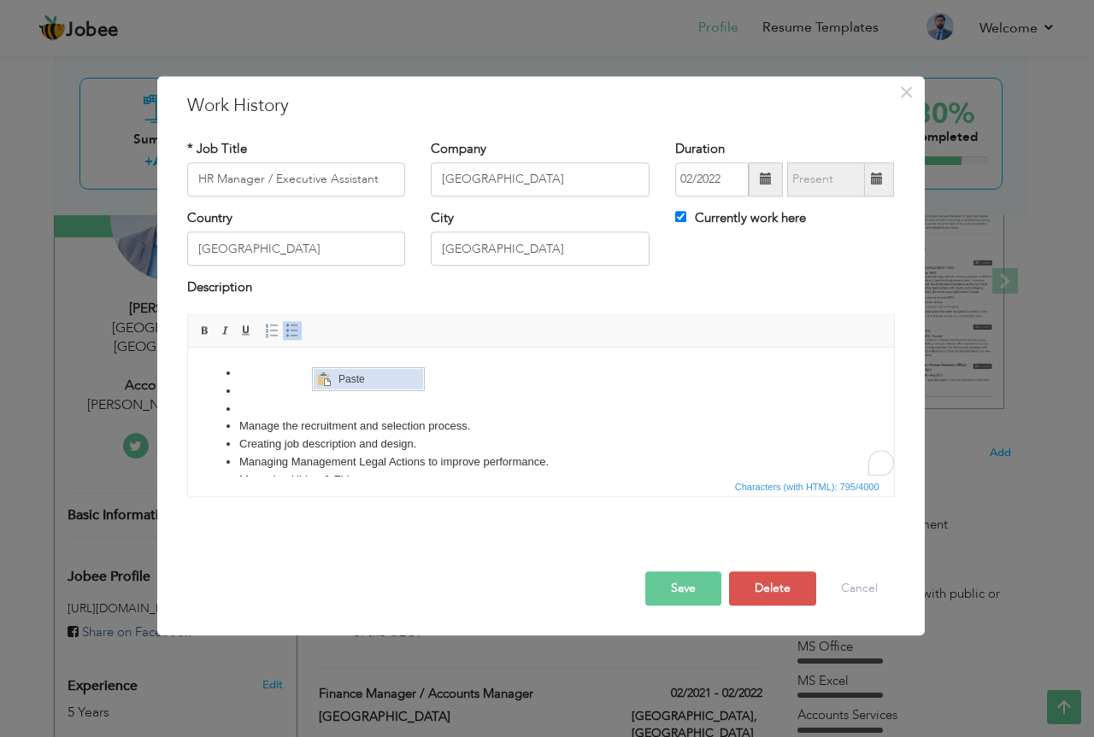
click at [332, 378] on span "Context Menu Options" at bounding box center [323, 379] width 21 height 21
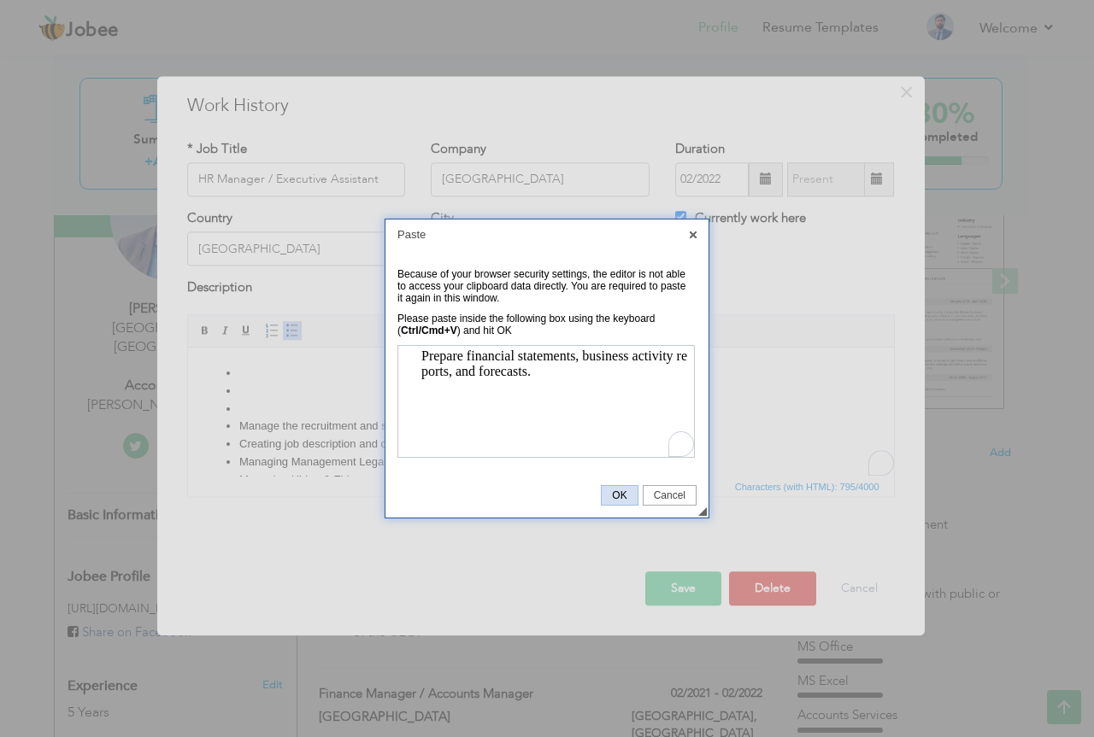
click at [610, 492] on span "OK" at bounding box center [618, 496] width 35 height 12
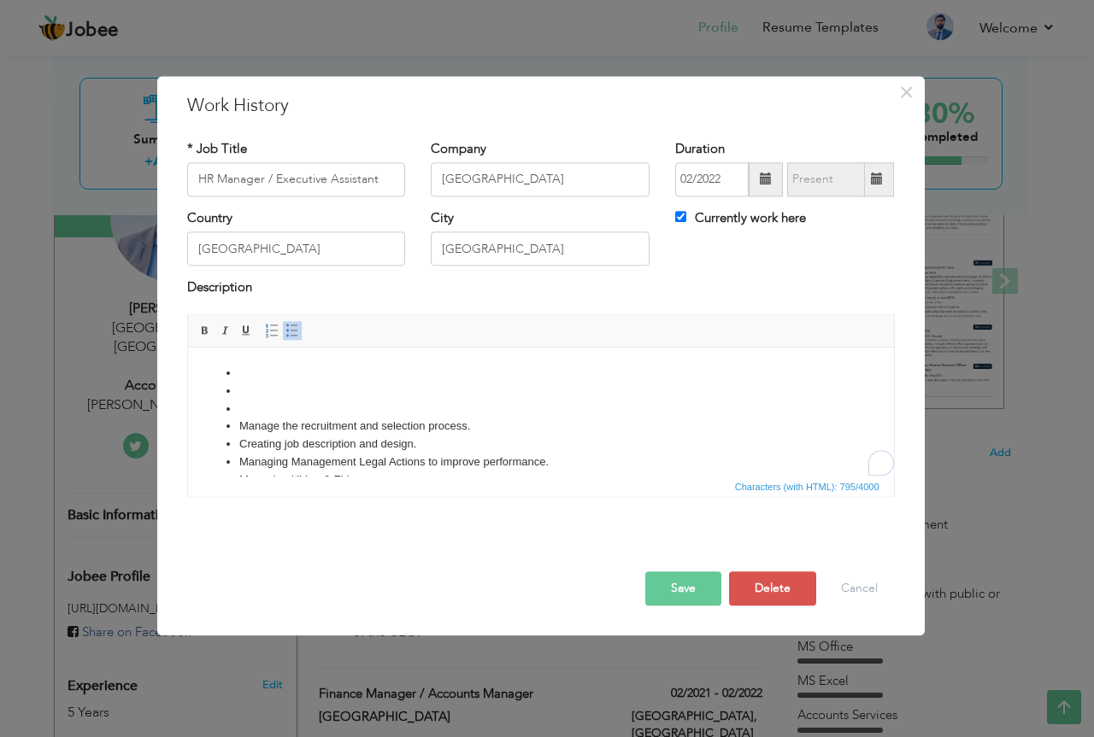
drag, startPoint x: 285, startPoint y: 362, endPoint x: 285, endPoint y: 376, distance: 13.7
click at [285, 376] on li "To enrich screen reader interactions, please activate Accessibility in Grammarl…" at bounding box center [539, 374] width 603 height 18
click at [299, 390] on span "Context Menu Options" at bounding box center [296, 389] width 14 height 14
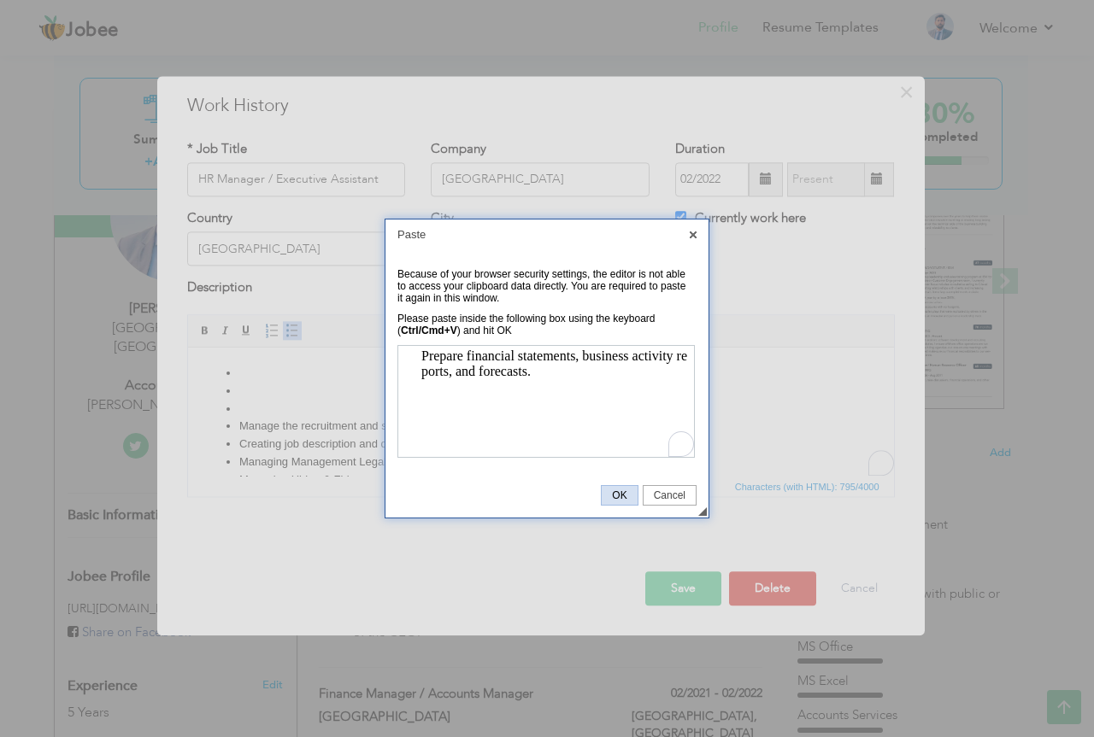
click at [614, 498] on span "OK" at bounding box center [618, 496] width 35 height 12
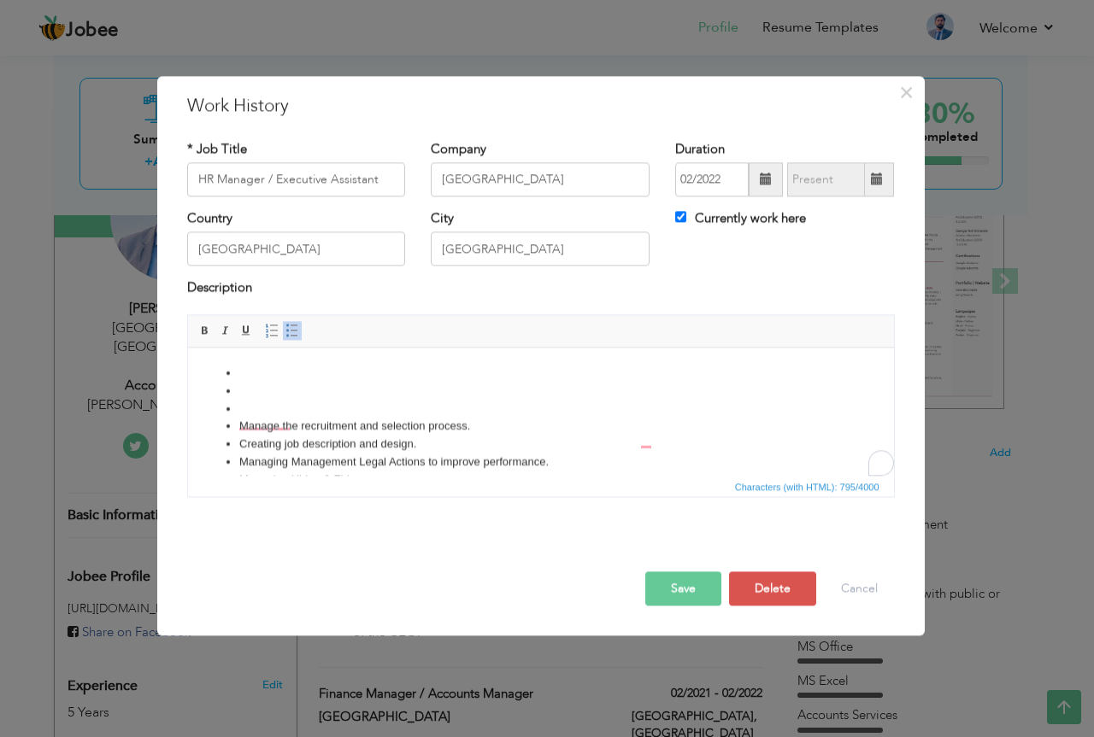
scroll to position [191, 0]
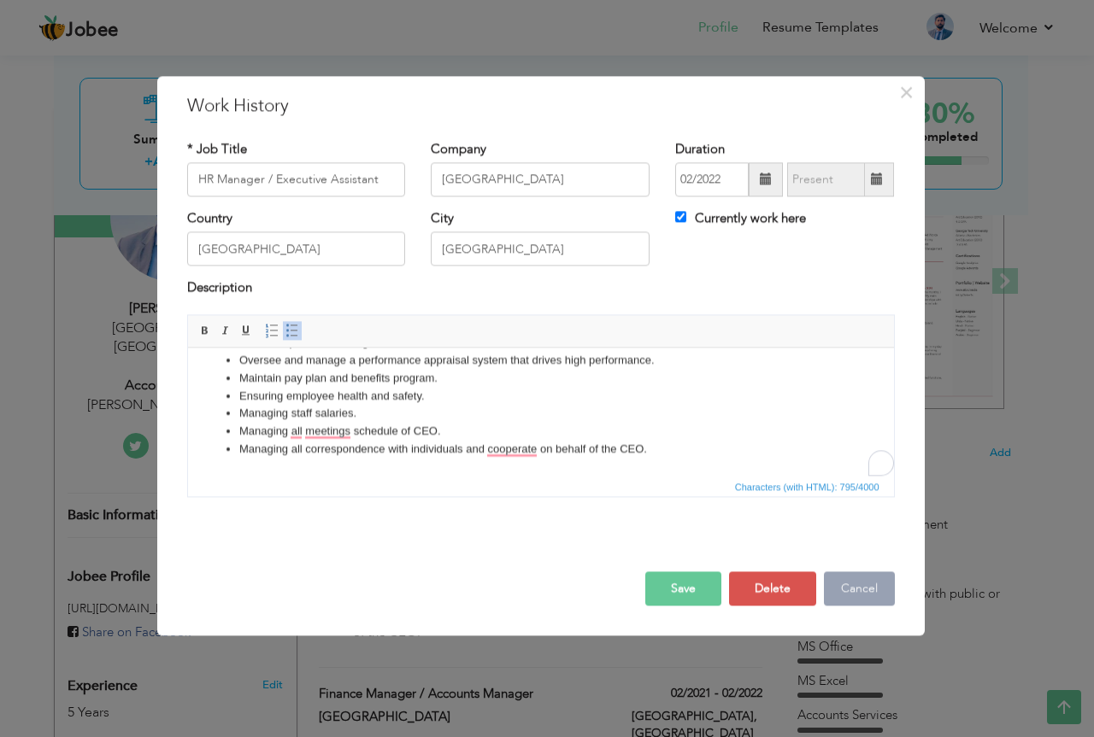
click at [844, 583] on button "Cancel" at bounding box center [859, 589] width 71 height 34
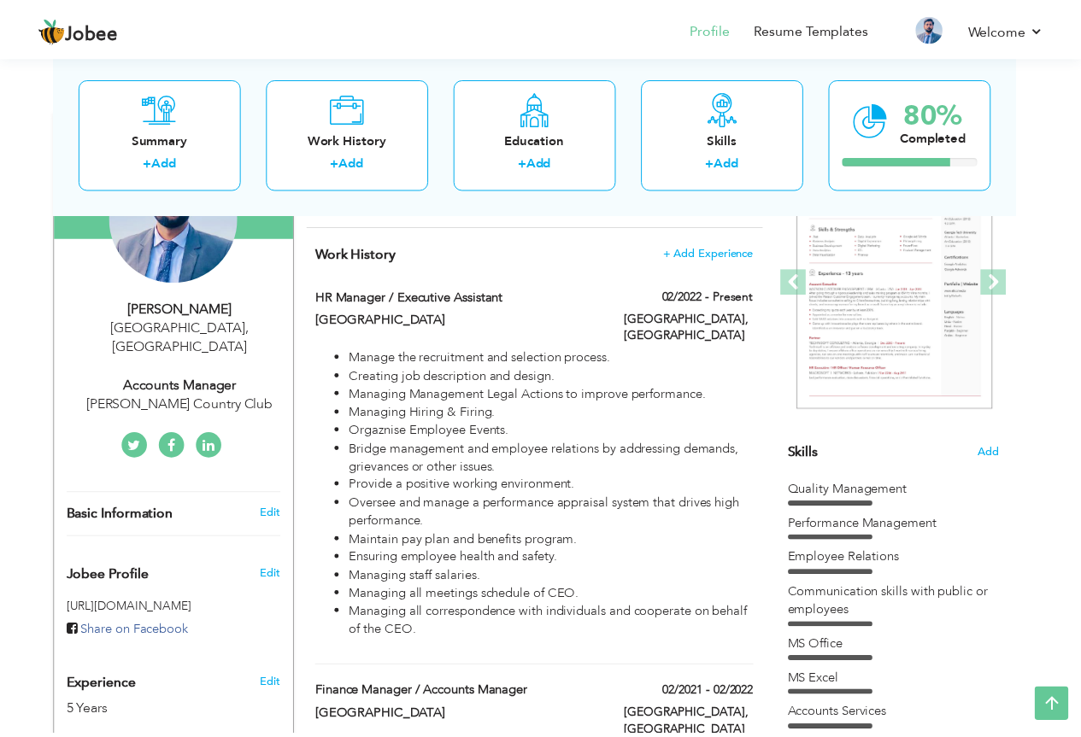
scroll to position [0, 0]
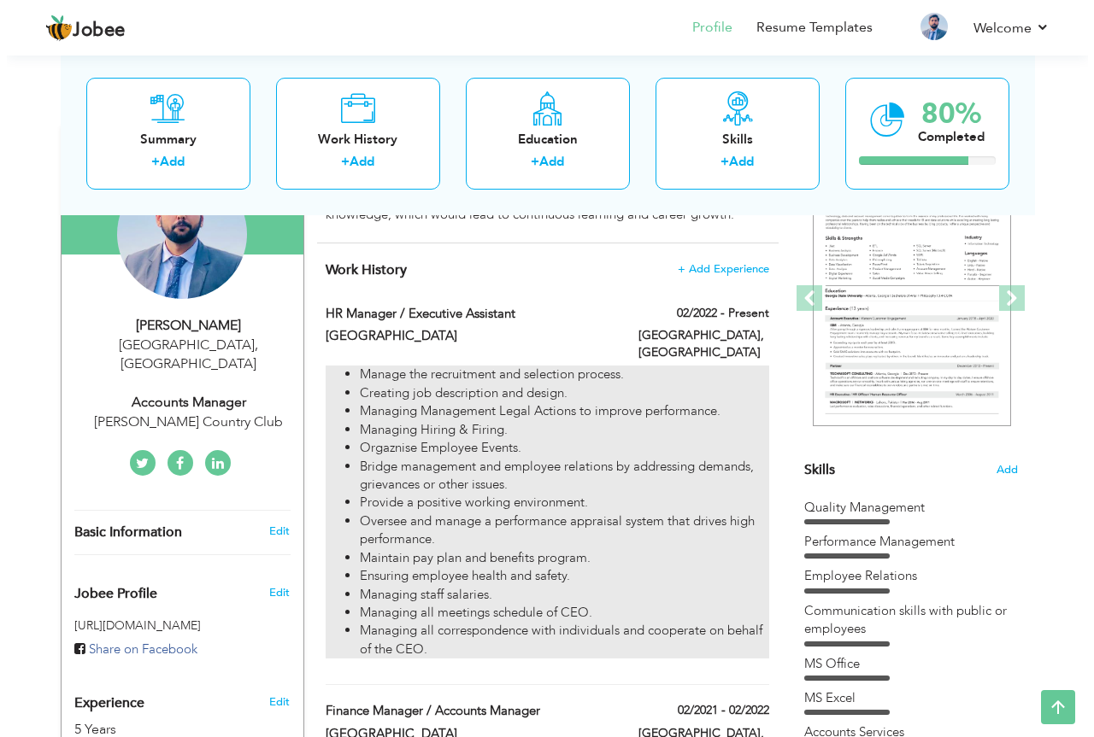
scroll to position [192, 0]
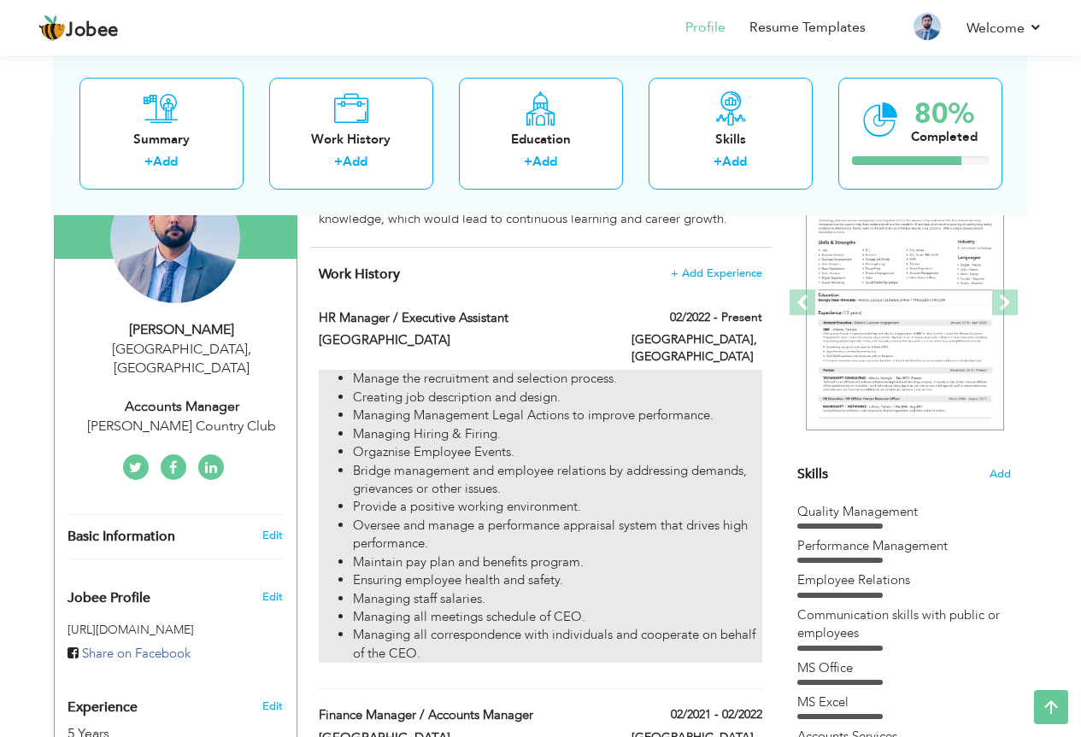
click at [515, 407] on li "Managing Management Legal Actions to improve performance." at bounding box center [557, 416] width 408 height 18
type input "HR Manager / Executive Assistant"
type input "[GEOGRAPHIC_DATA]"
type input "02/2022"
type input "[GEOGRAPHIC_DATA]"
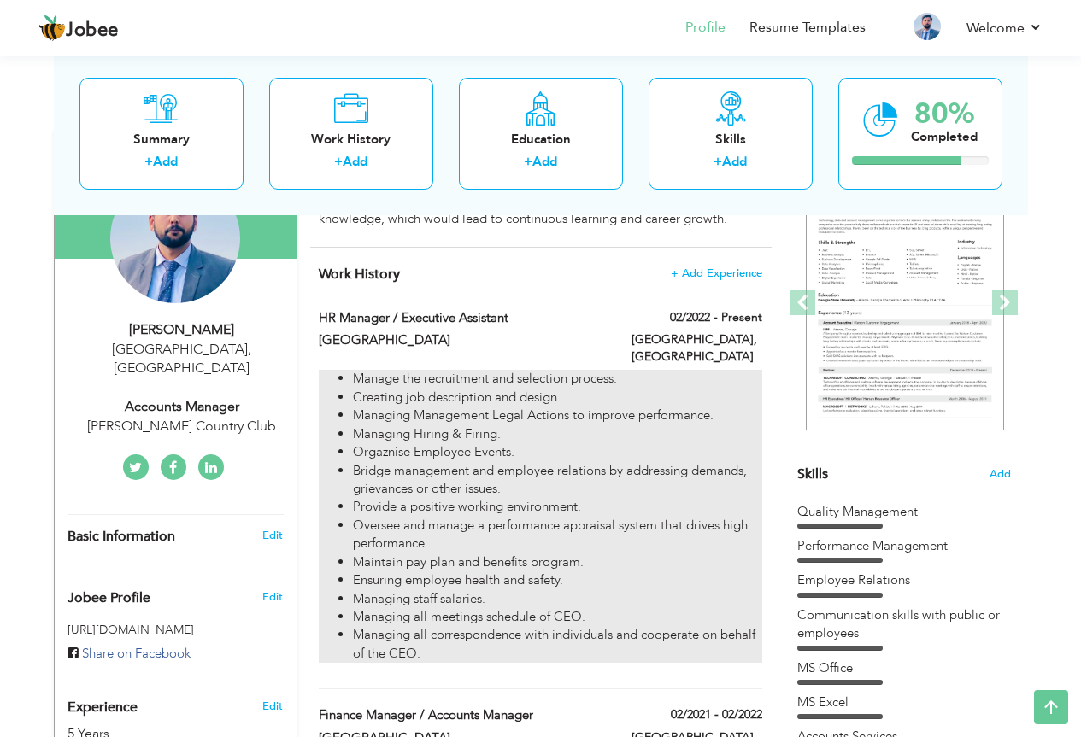
type input "[GEOGRAPHIC_DATA]"
checkbox input "true"
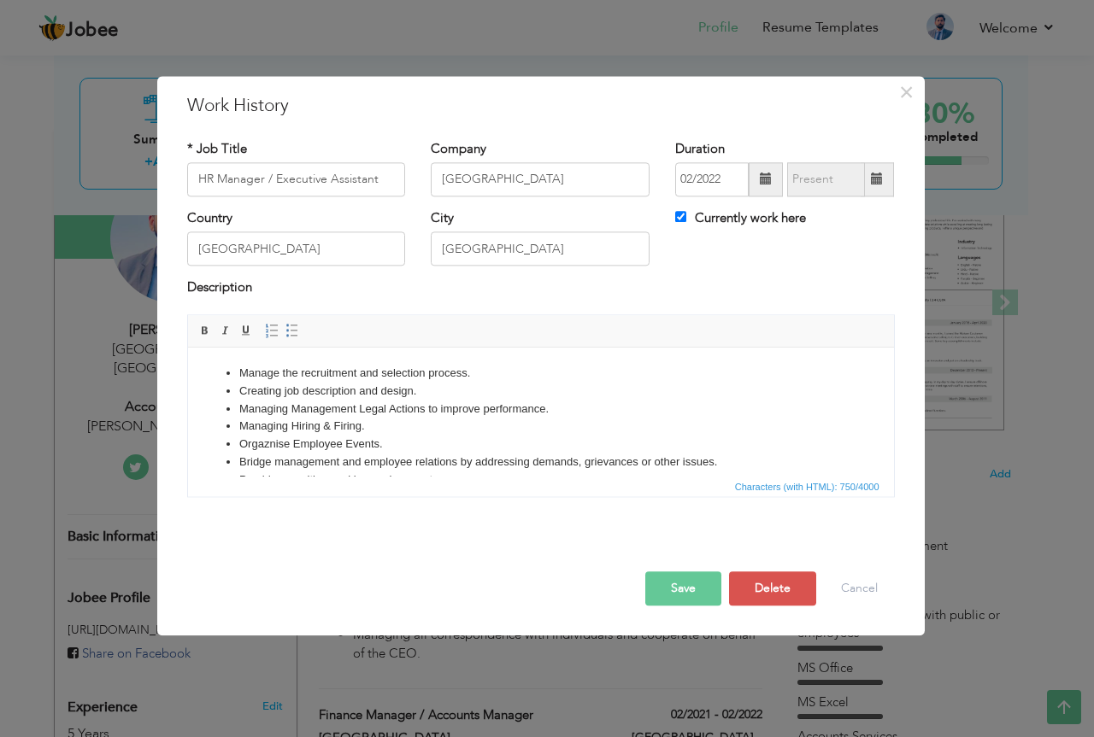
click at [249, 363] on html "Manage the recruitment and selection process. Creating job description and desi…" at bounding box center [540, 480] width 706 height 265
drag, startPoint x: 258, startPoint y: 367, endPoint x: 466, endPoint y: 378, distance: 207.9
click at [466, 378] on li "Manage the recruitment and selection process." at bounding box center [539, 374] width 603 height 18
click at [478, 406] on li "Managing Management Legal Actions to improve performance." at bounding box center [539, 410] width 603 height 18
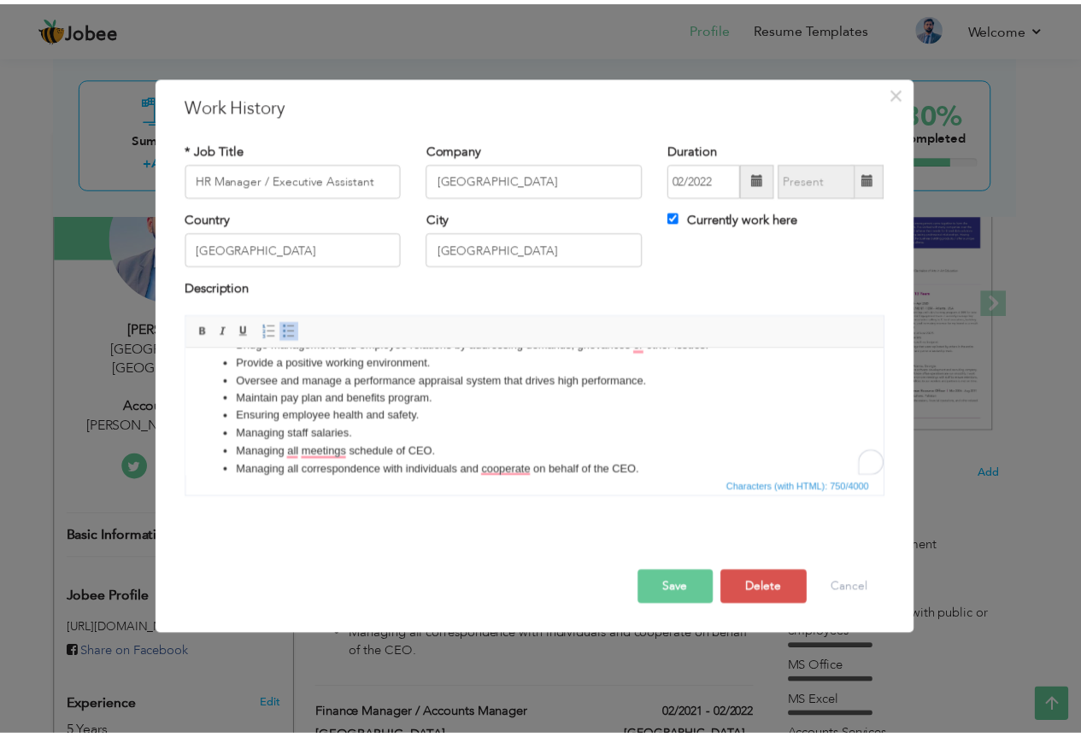
scroll to position [0, 0]
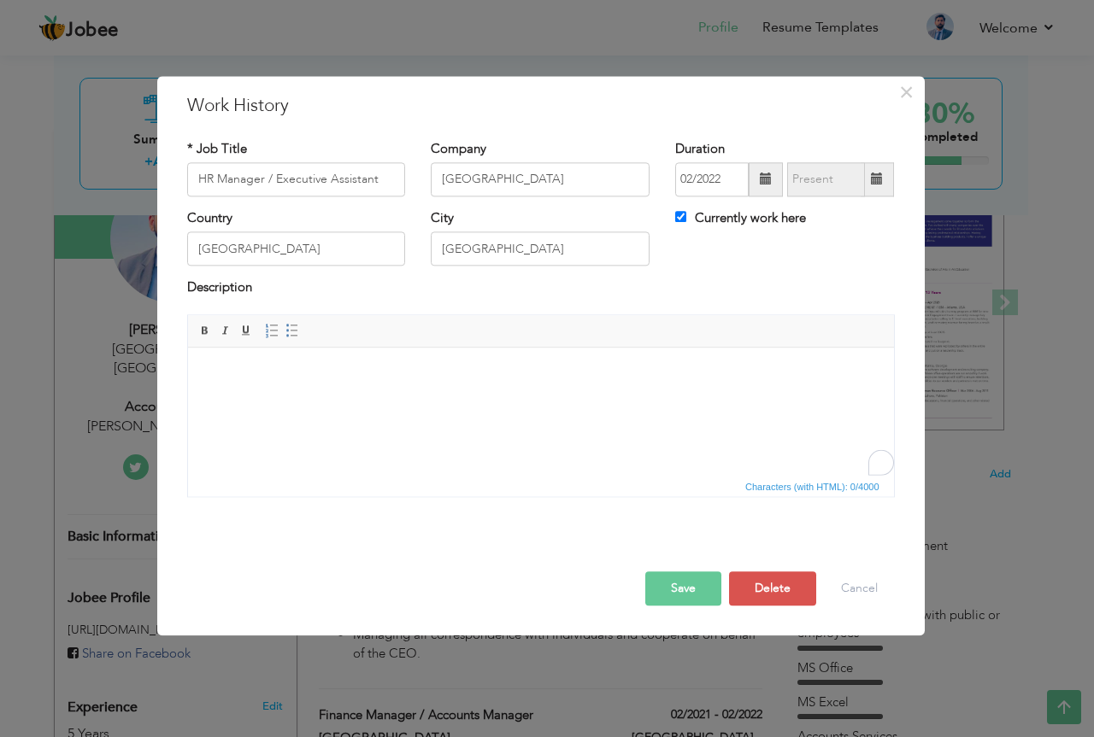
paste body "To enrich screen reader interactions, please activate Accessibility in Grammarl…"
click at [840, 584] on button "Cancel" at bounding box center [859, 589] width 71 height 34
